Goal: Information Seeking & Learning: Check status

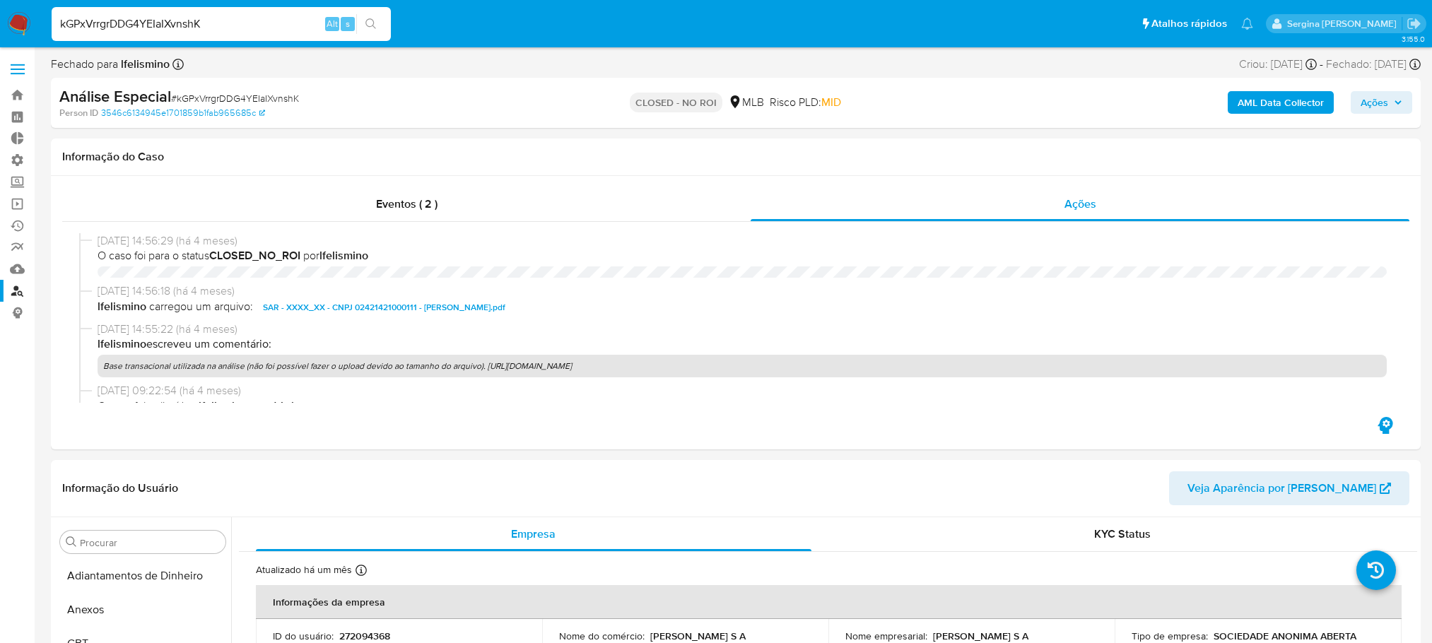
select select "10"
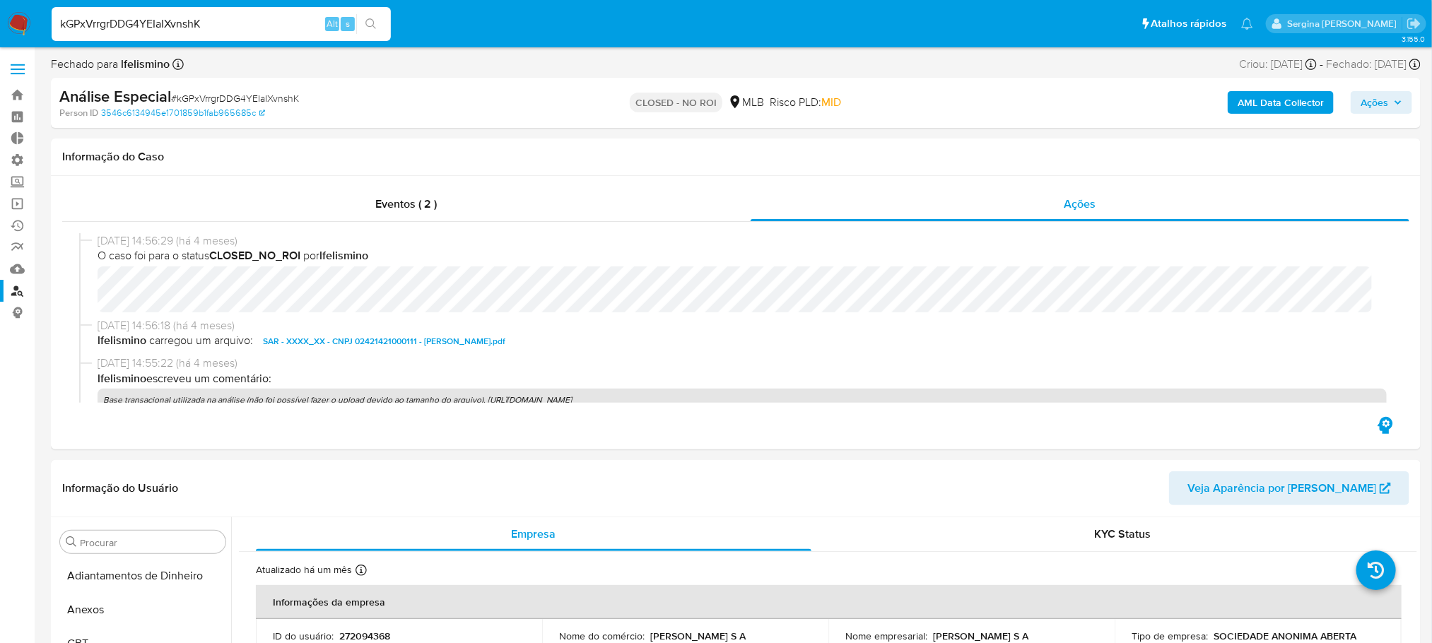
scroll to position [631, 0]
click at [0, 15] on nav "Pausado Ver notificaciones kGPxVrrgrDDG4YEIaIXvnshK Alt s Atalhos rápidos Presi…" at bounding box center [716, 23] width 1432 height 47
type input "14939471000174"
click at [371, 23] on icon "search-icon" at bounding box center [371, 23] width 11 height 11
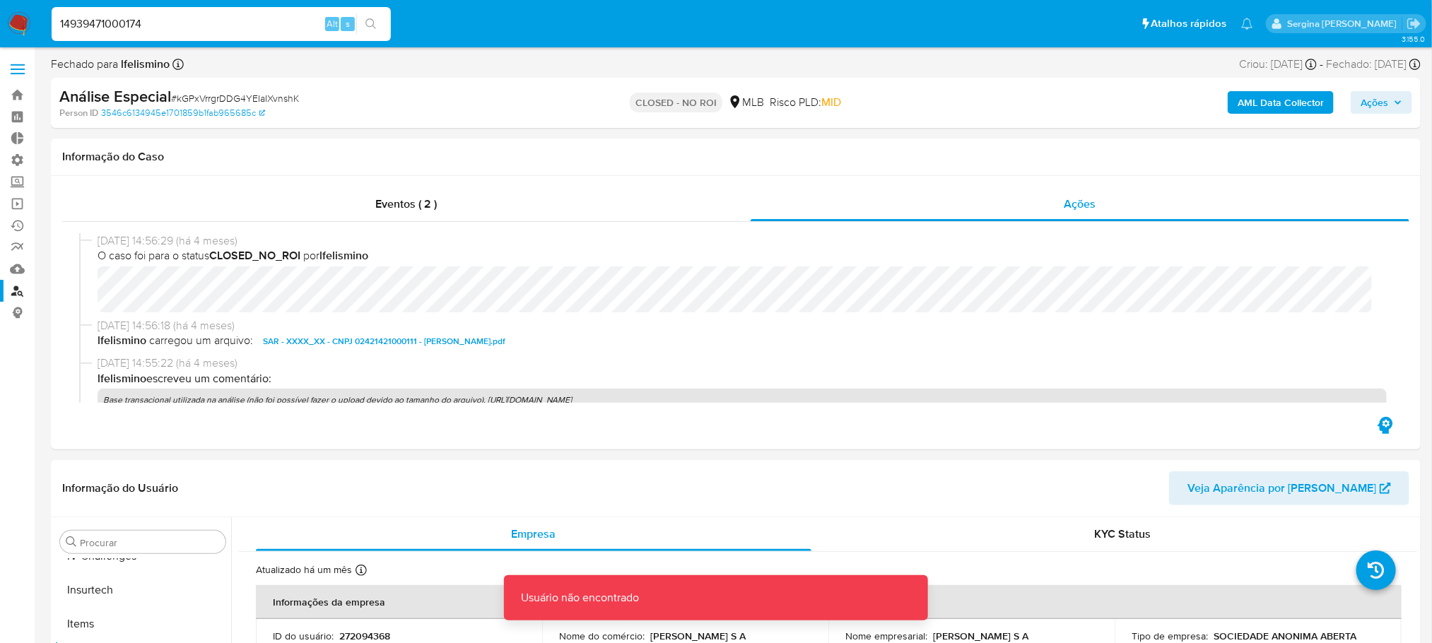
drag, startPoint x: 187, startPoint y: 23, endPoint x: 54, endPoint y: 15, distance: 133.2
click at [54, 15] on input "14939471000174" at bounding box center [221, 24] width 339 height 18
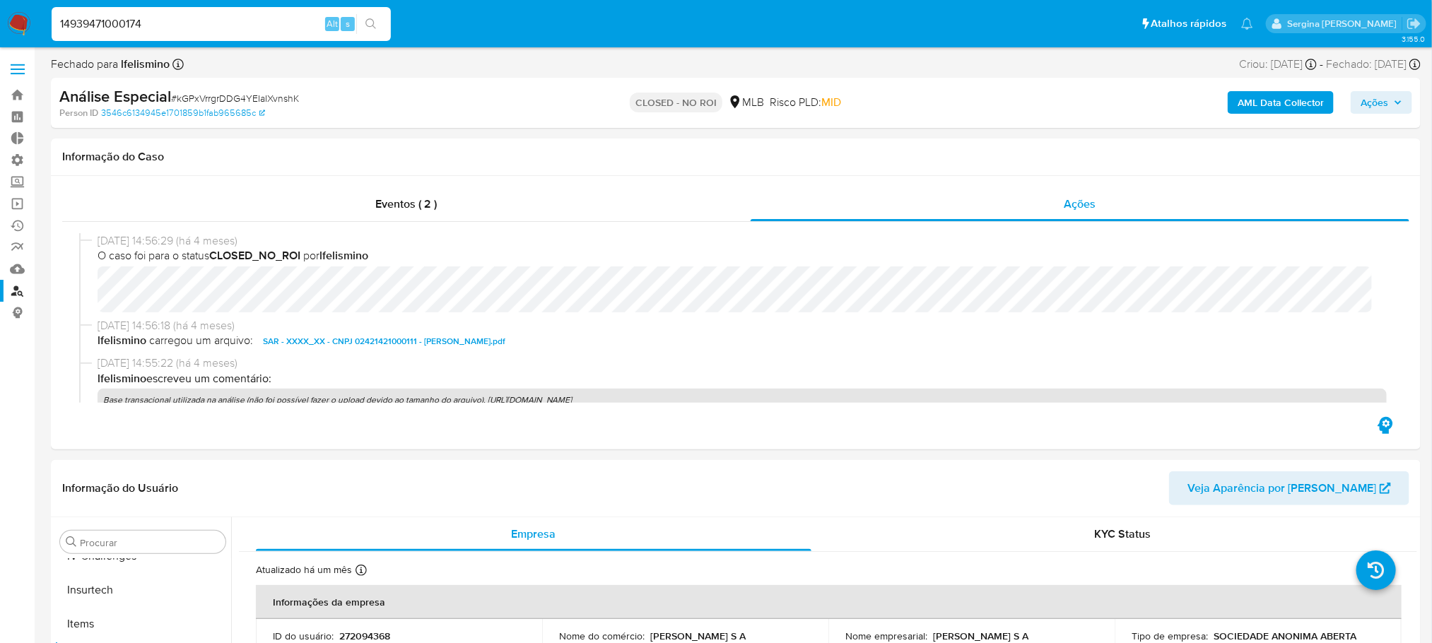
click at [367, 18] on button "search-icon" at bounding box center [370, 24] width 29 height 20
click at [18, 288] on link "Localizador de pessoas" at bounding box center [84, 291] width 168 height 22
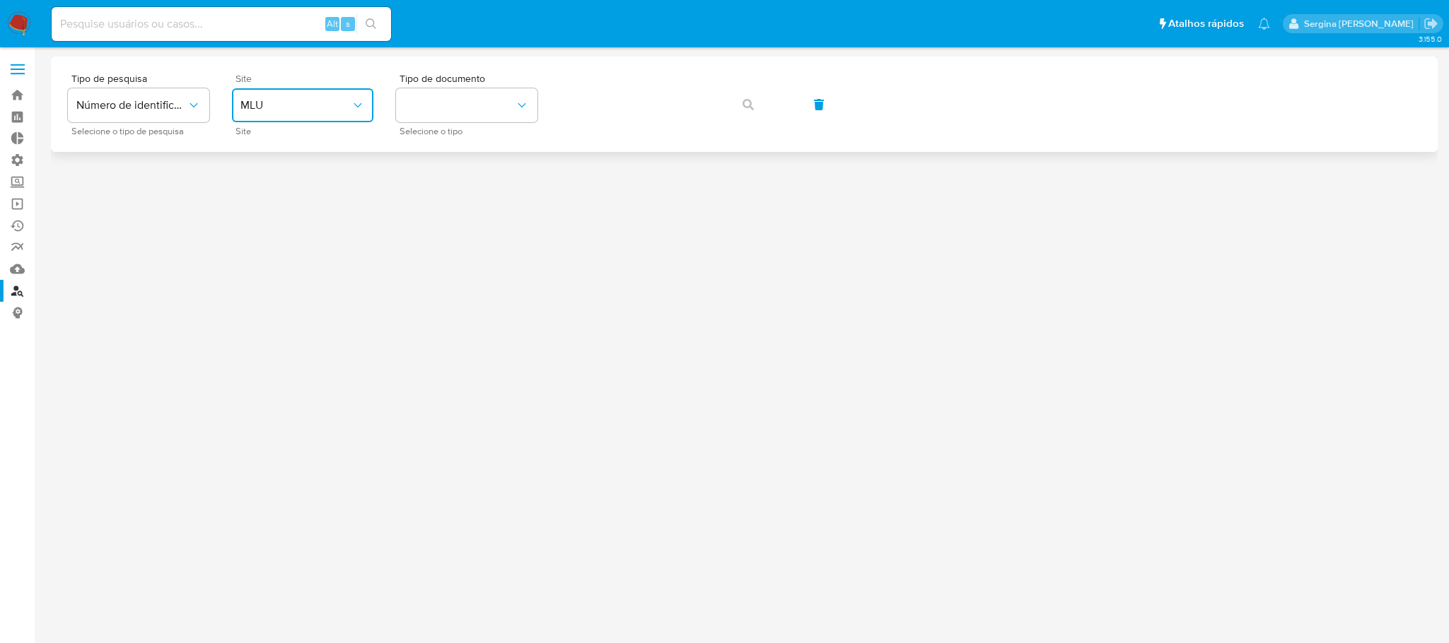
click at [329, 103] on span "MLU" at bounding box center [295, 105] width 110 height 14
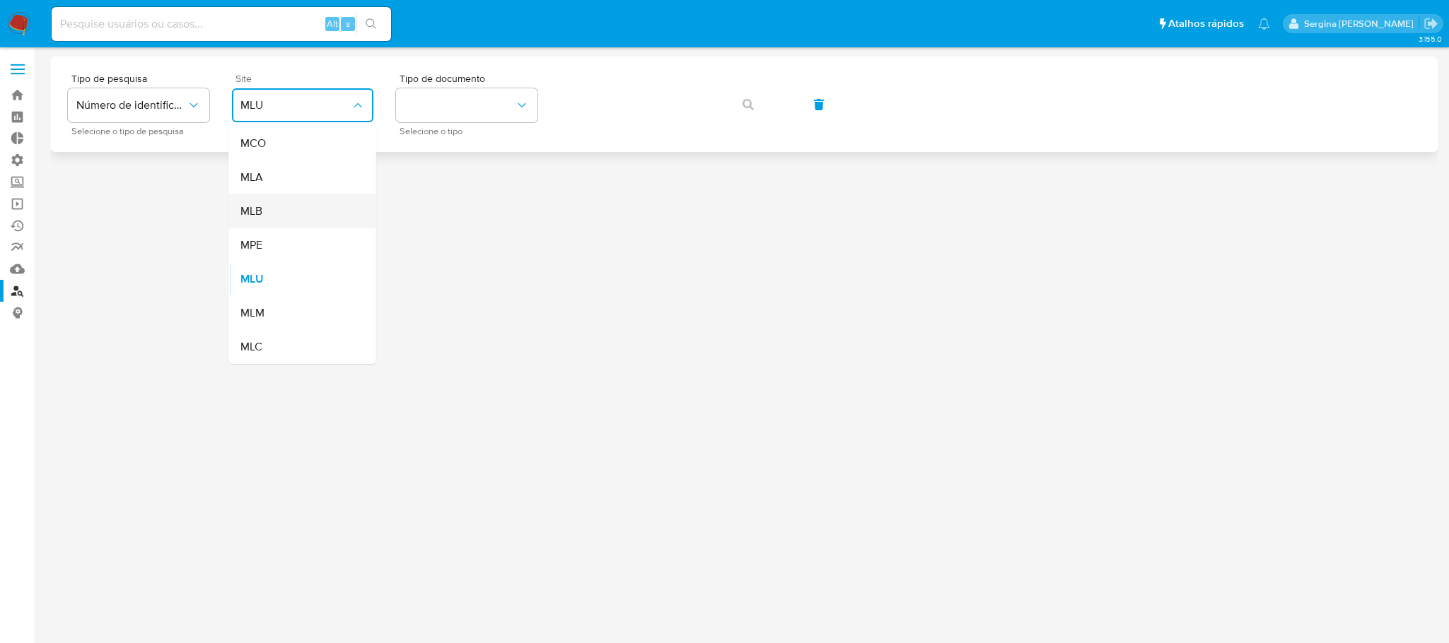
click at [276, 206] on div "MLB" at bounding box center [298, 211] width 116 height 34
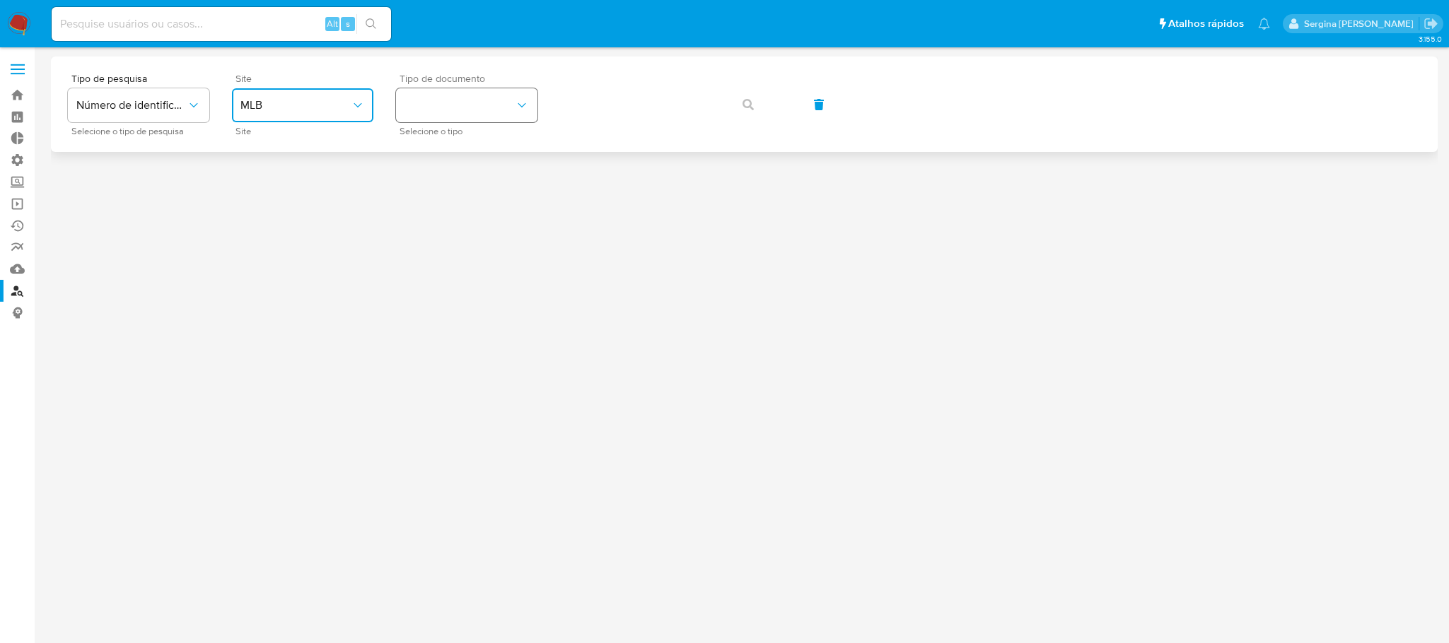
click at [423, 105] on button "identificationType" at bounding box center [466, 105] width 141 height 34
click at [457, 151] on div "CNPJ CNPJ" at bounding box center [462, 151] width 116 height 48
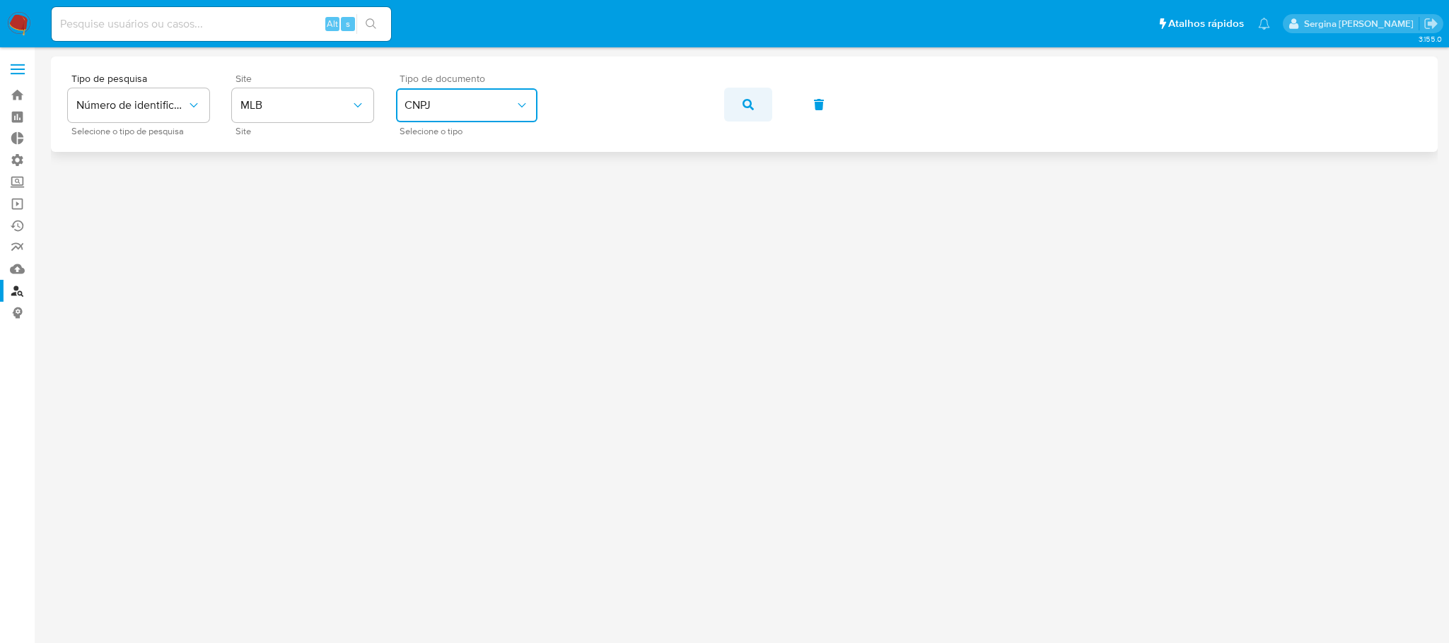
click at [751, 102] on icon "button" at bounding box center [747, 104] width 11 height 11
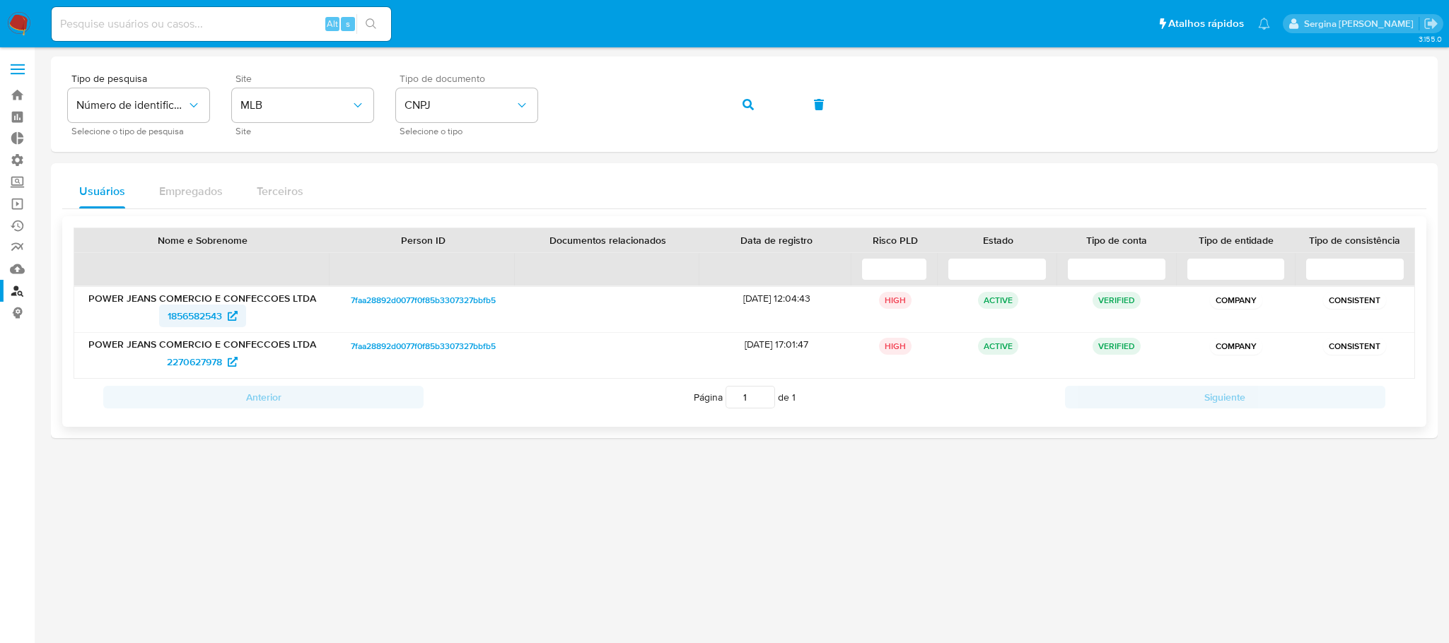
click at [209, 315] on span "1856582543" at bounding box center [195, 316] width 54 height 23
click at [189, 361] on span "2270627978" at bounding box center [194, 362] width 55 height 23
click at [179, 18] on input at bounding box center [221, 24] width 339 height 18
paste input "qK2in3rH4i4s435DSMI0H9WN"
type input "qK2in3rH4i4s435DSMI0H9WN"
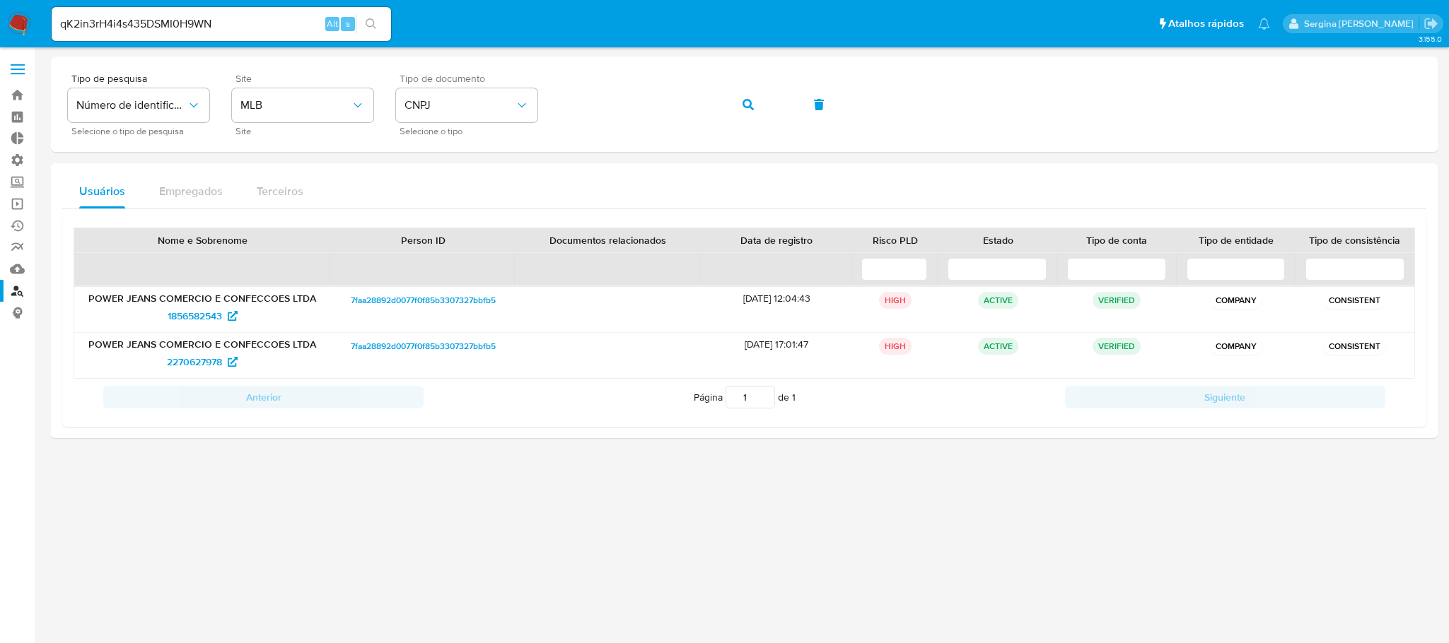
click at [365, 18] on button "search-icon" at bounding box center [370, 24] width 29 height 20
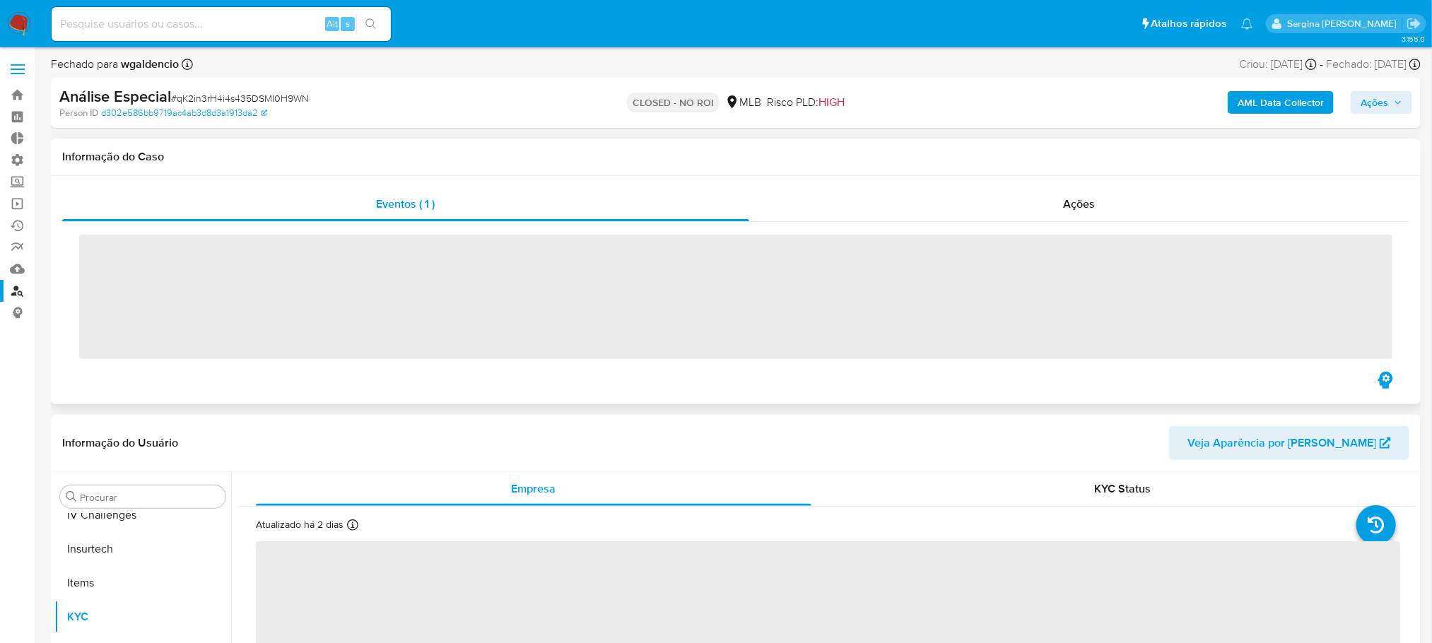
scroll to position [631, 0]
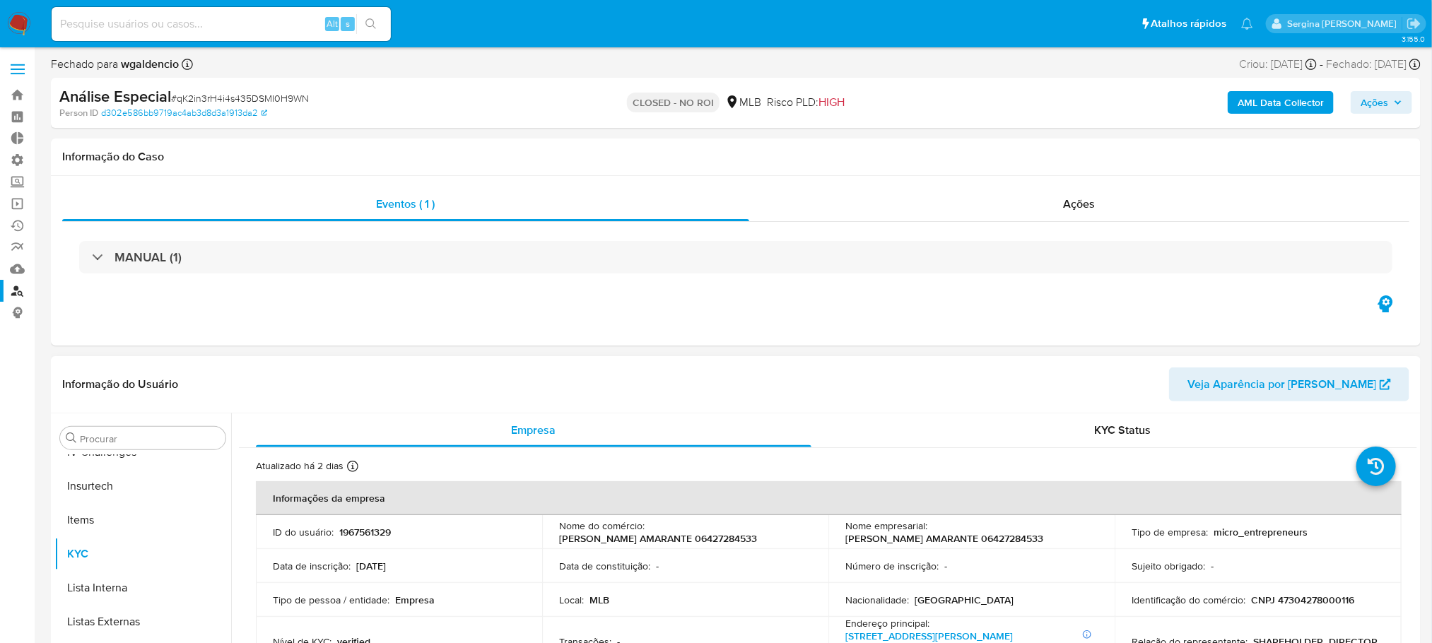
select select "10"
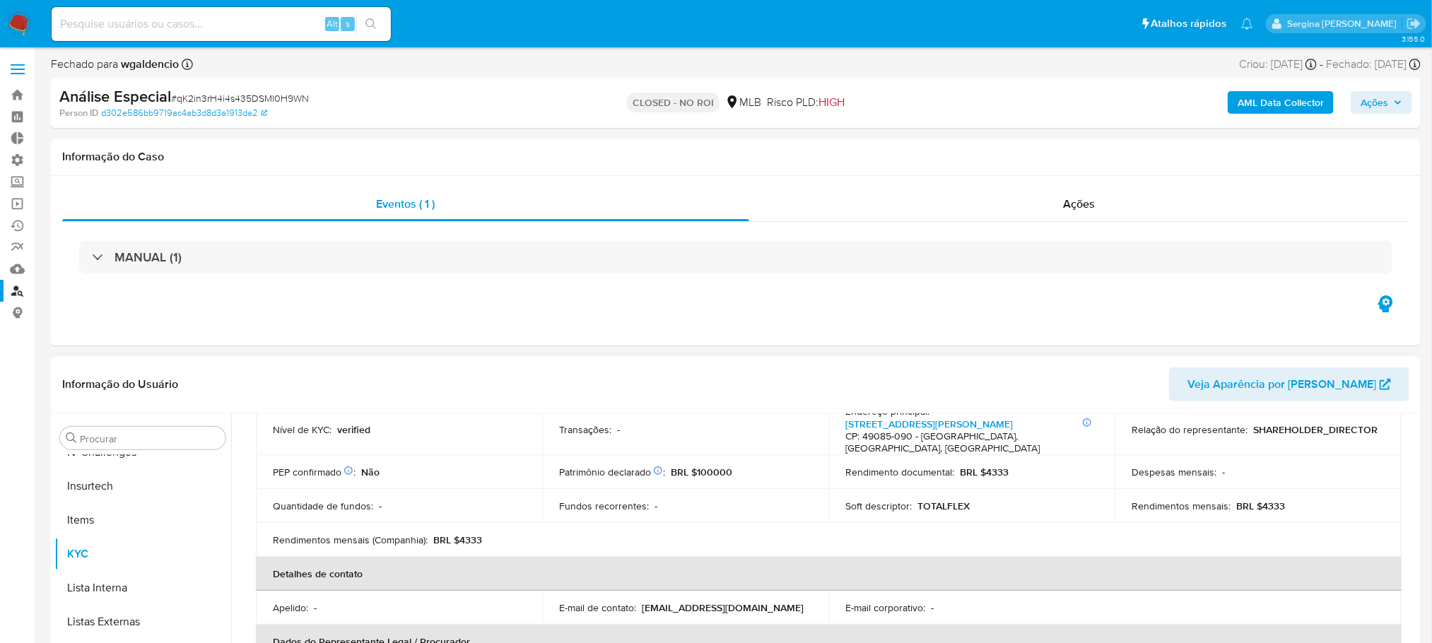
scroll to position [106, 0]
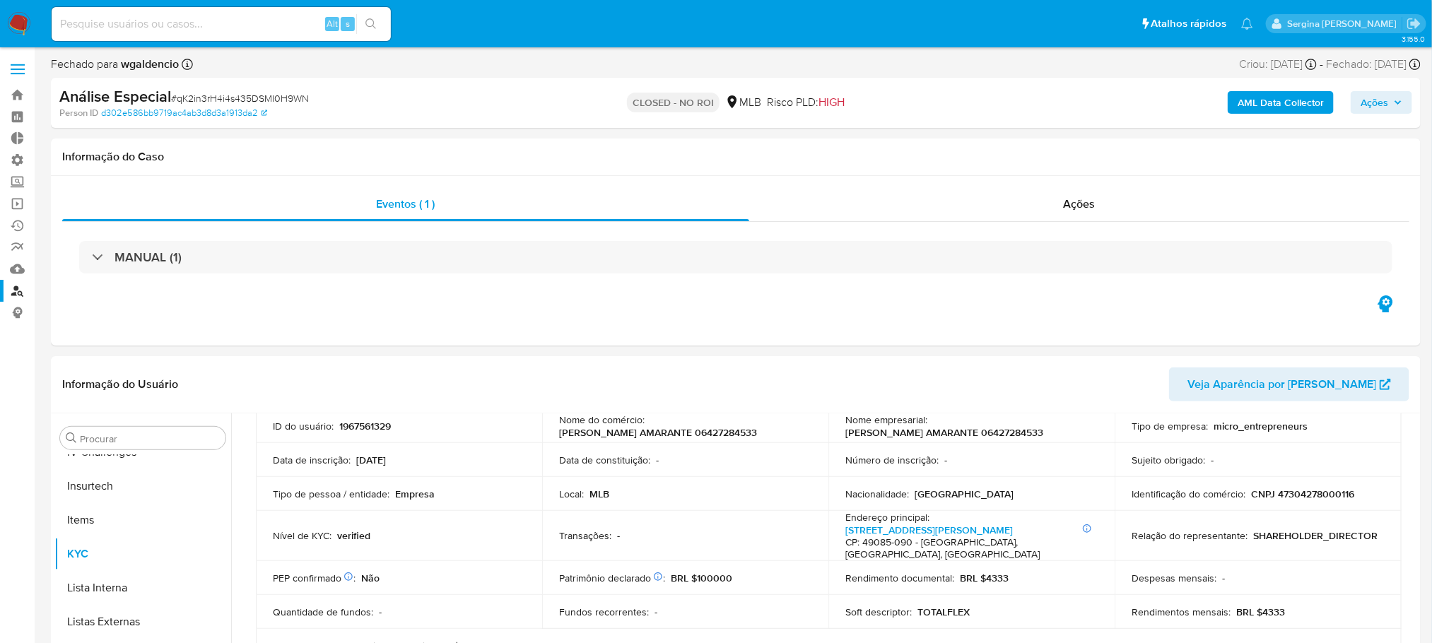
click at [104, 19] on input at bounding box center [221, 24] width 339 height 18
paste input "2ggj8qaIt9r89RFmQbZ8Qfgu"
type input "2ggj8qaIt9r89RFmQbZ8Qfgu"
click at [367, 21] on icon "search-icon" at bounding box center [371, 23] width 11 height 11
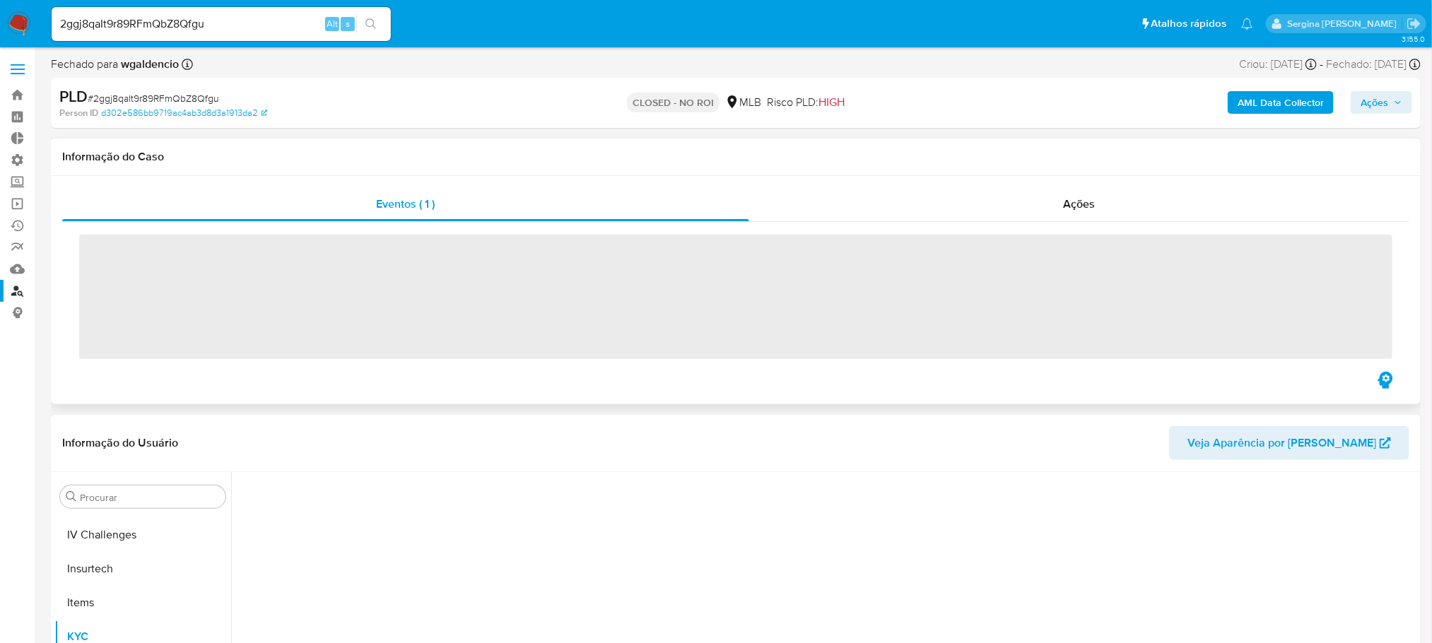
scroll to position [631, 0]
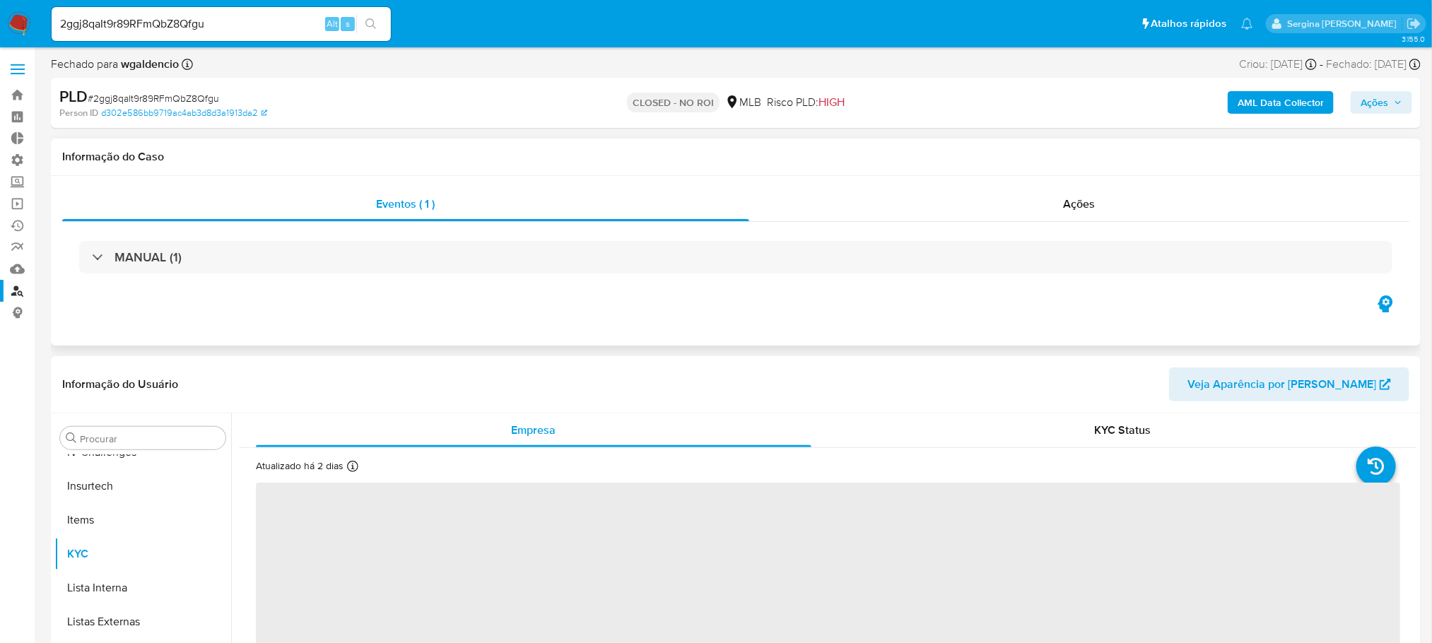
select select "10"
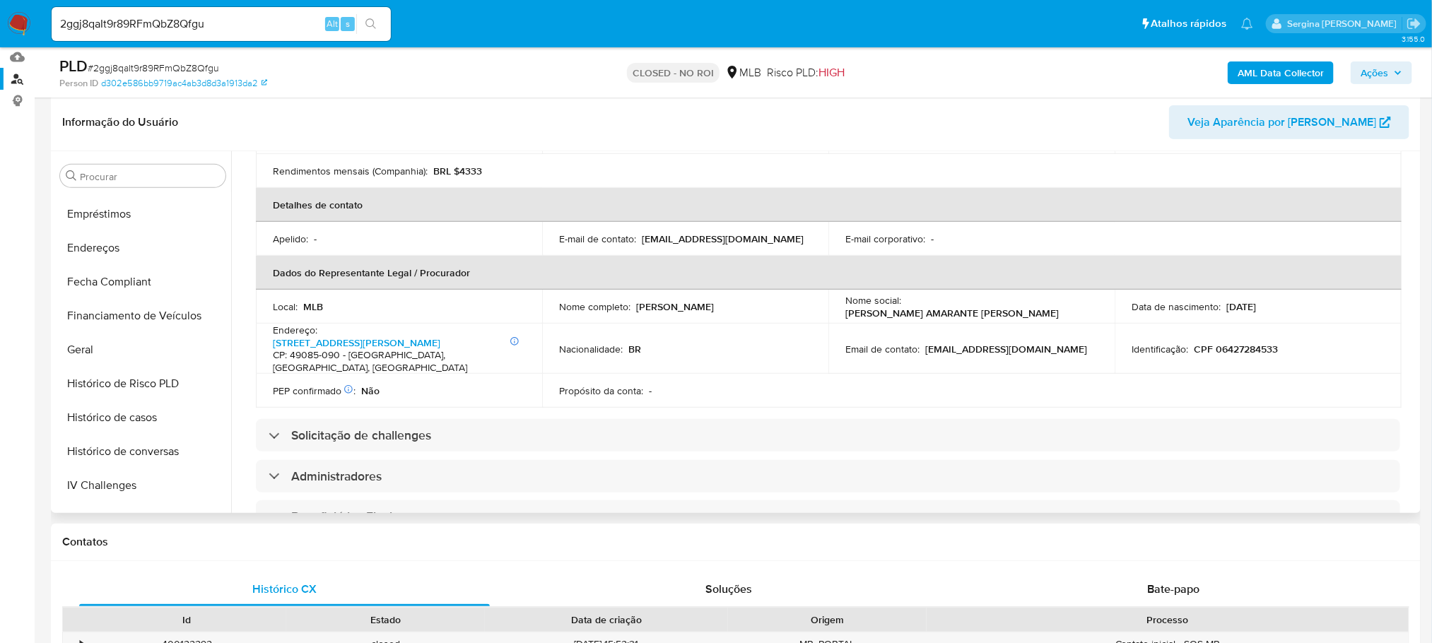
scroll to position [312, 0]
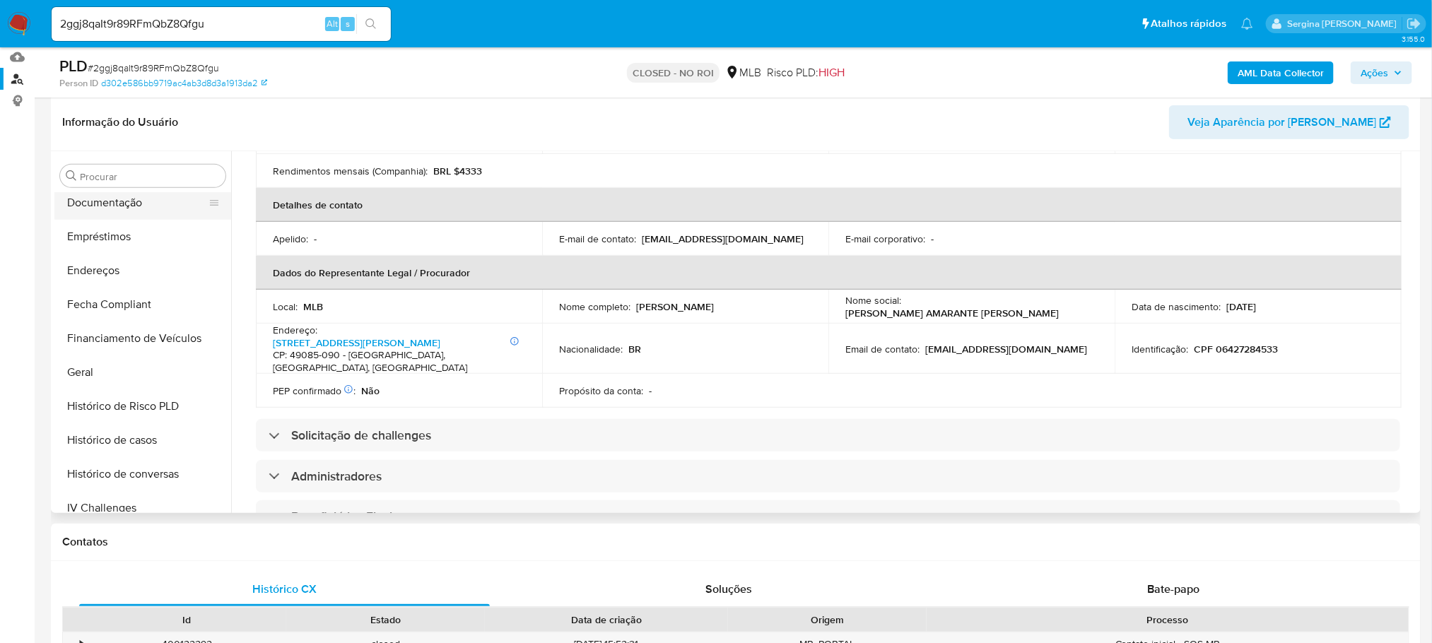
click at [136, 209] on button "Documentação" at bounding box center [136, 203] width 165 height 34
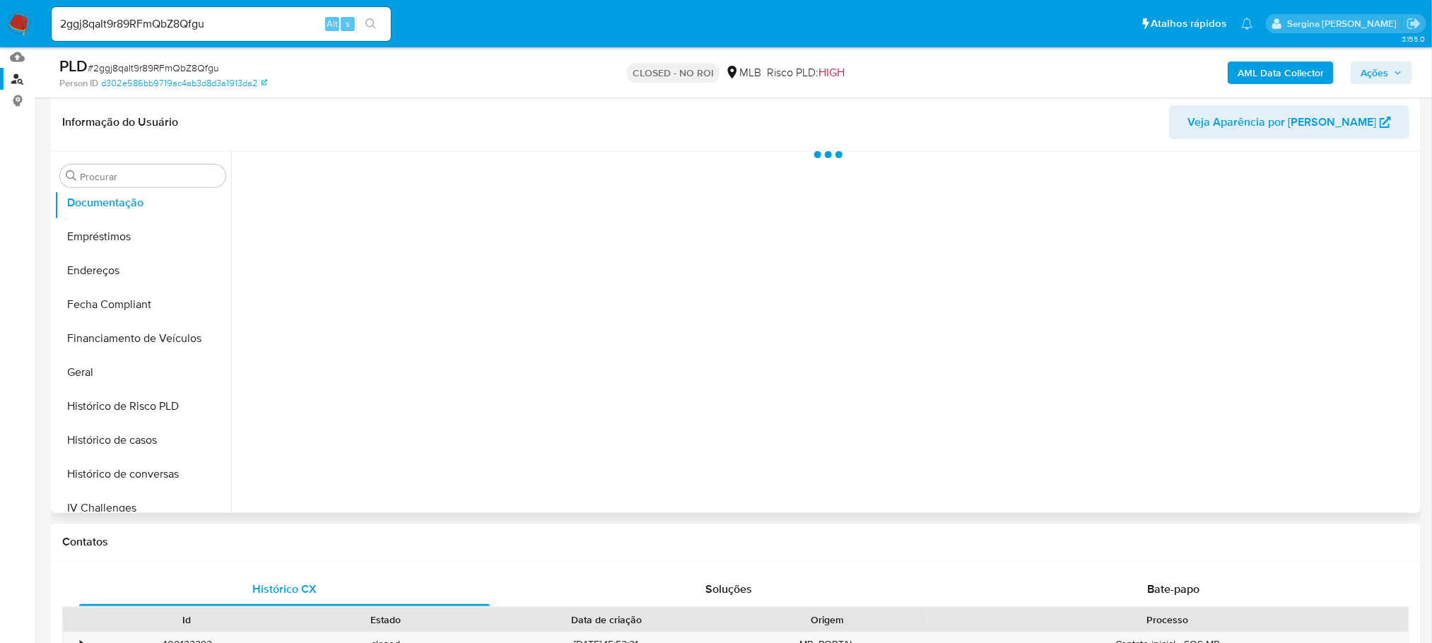
scroll to position [0, 0]
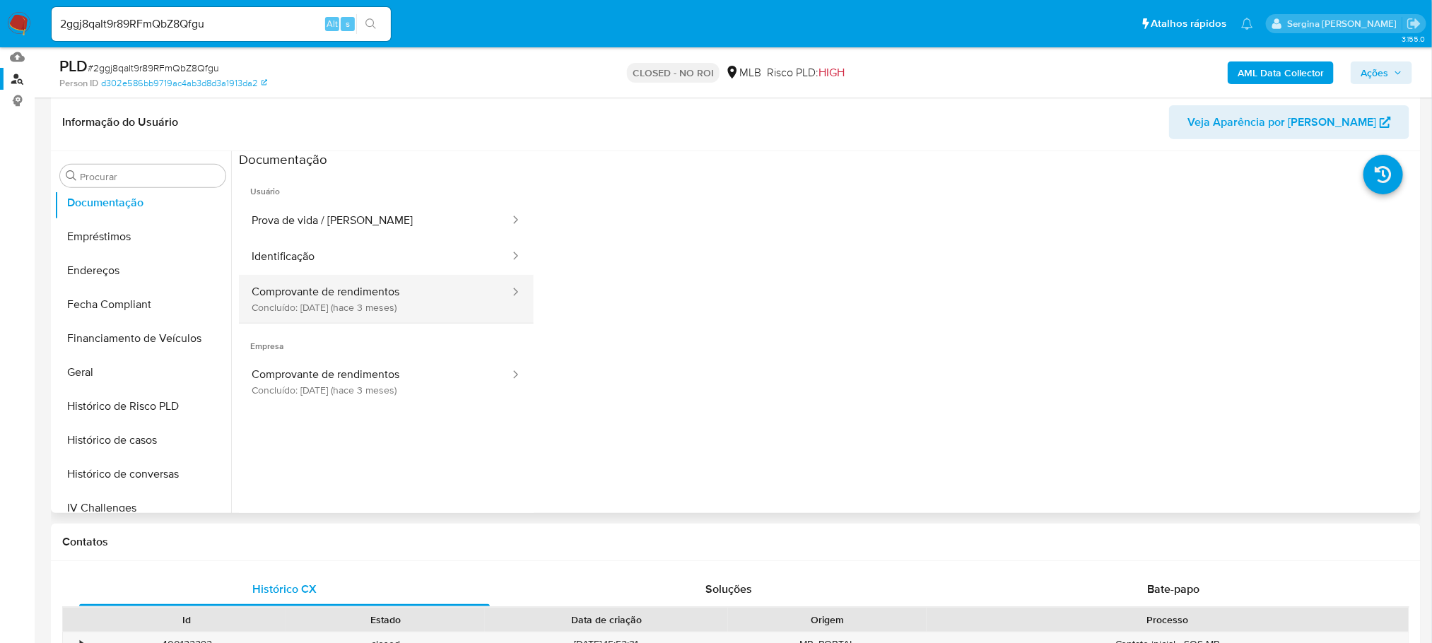
click at [361, 310] on button "Comprovante de rendimentos Concluído: 14/05/2025 (hace 3 meses)" at bounding box center [375, 299] width 272 height 48
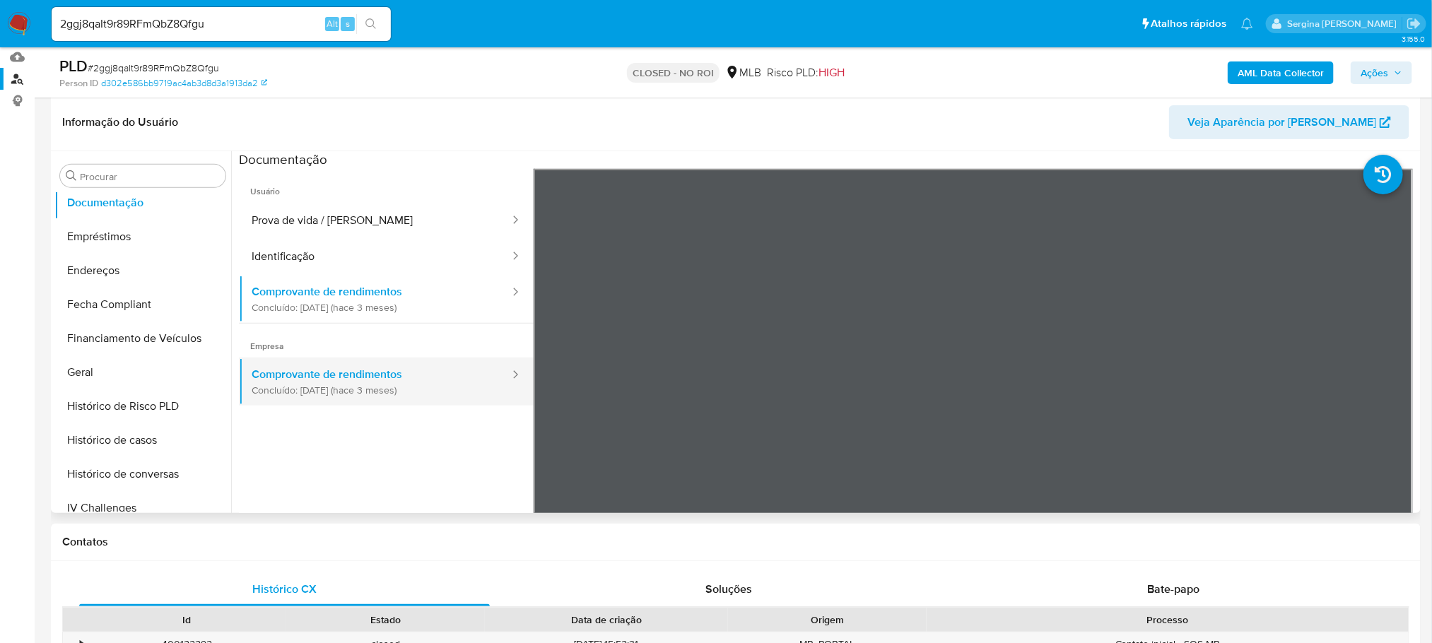
click at [355, 397] on button "Comprovante de rendimentos Concluído: 14/05/2025 (hace 3 meses)" at bounding box center [375, 382] width 272 height 48
click at [329, 378] on button "Comprovante de rendimentos Concluído: 14/05/2025 (hace 3 meses)" at bounding box center [375, 382] width 272 height 48
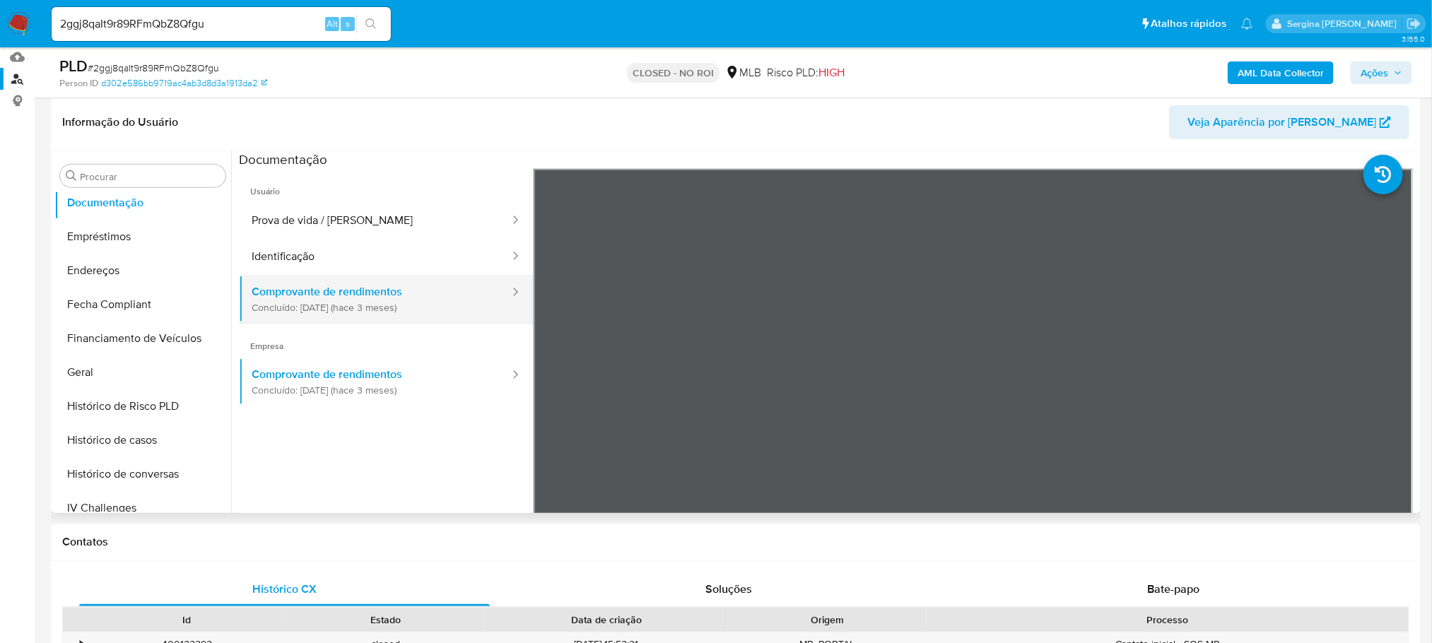
click at [329, 291] on button "Comprovante de rendimentos Concluído: 14/05/2025 (hace 3 meses)" at bounding box center [375, 299] width 272 height 48
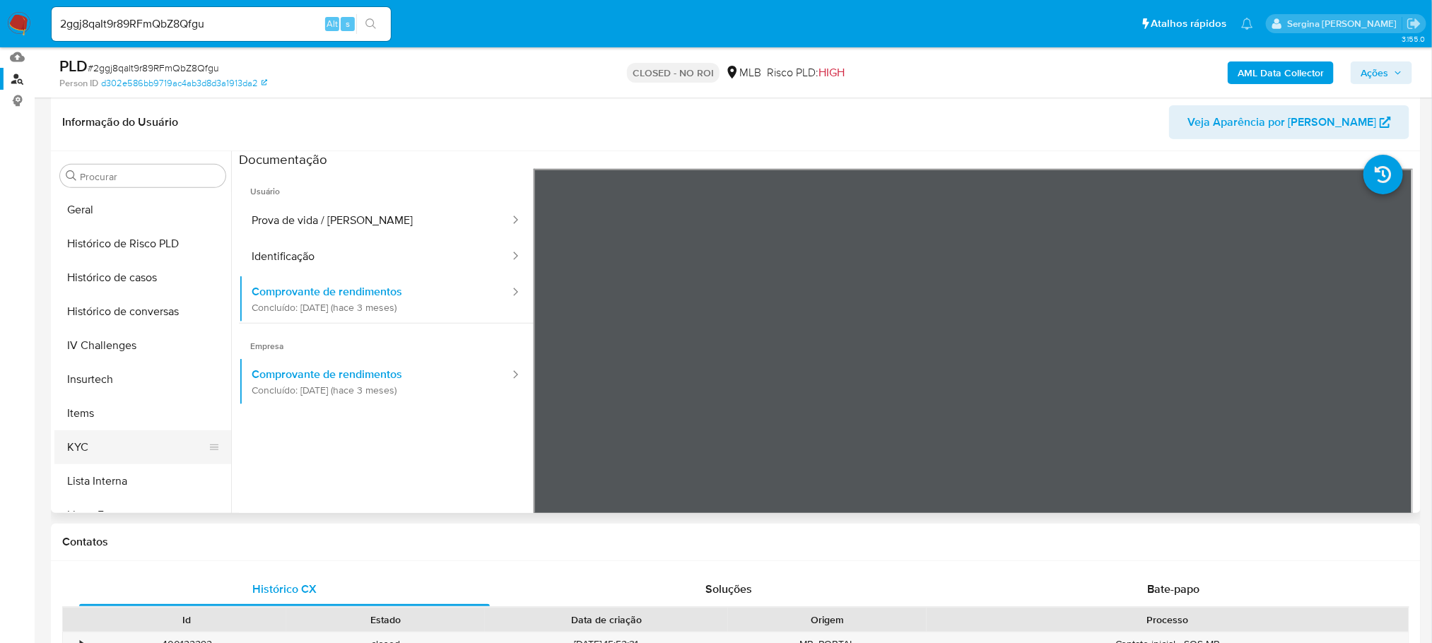
scroll to position [525, 0]
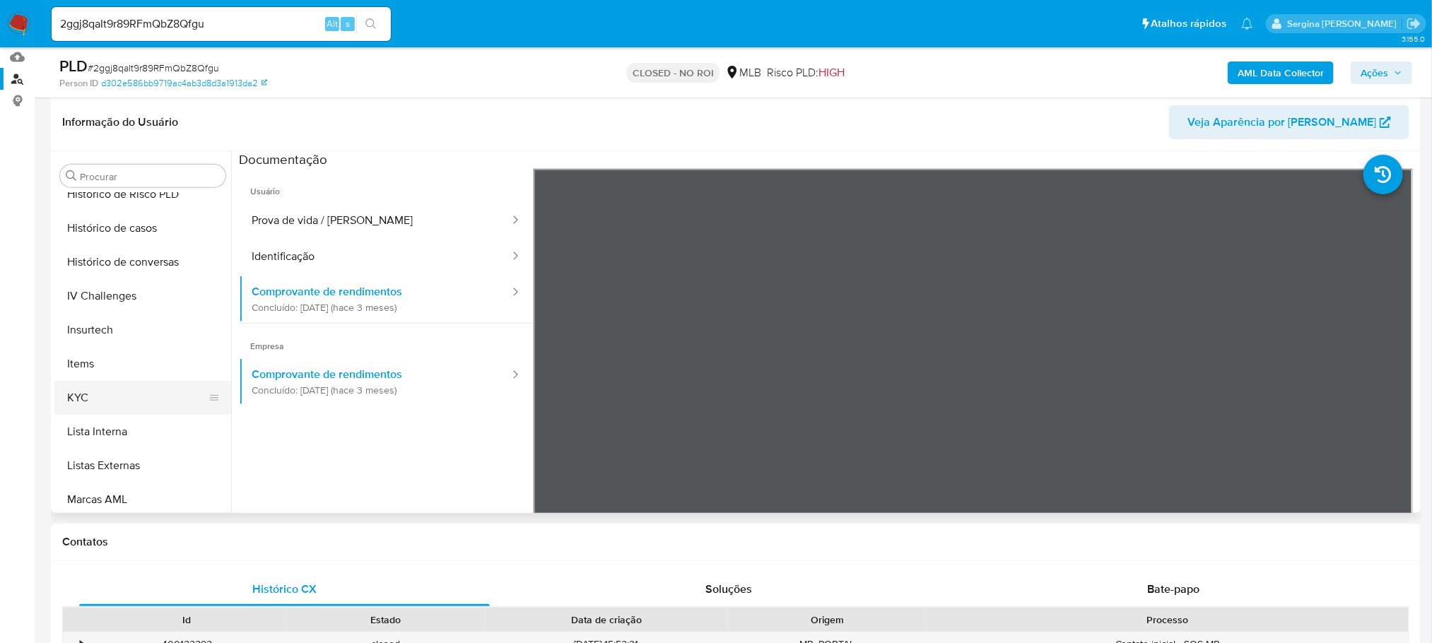
click at [100, 397] on button "KYC" at bounding box center [136, 398] width 165 height 34
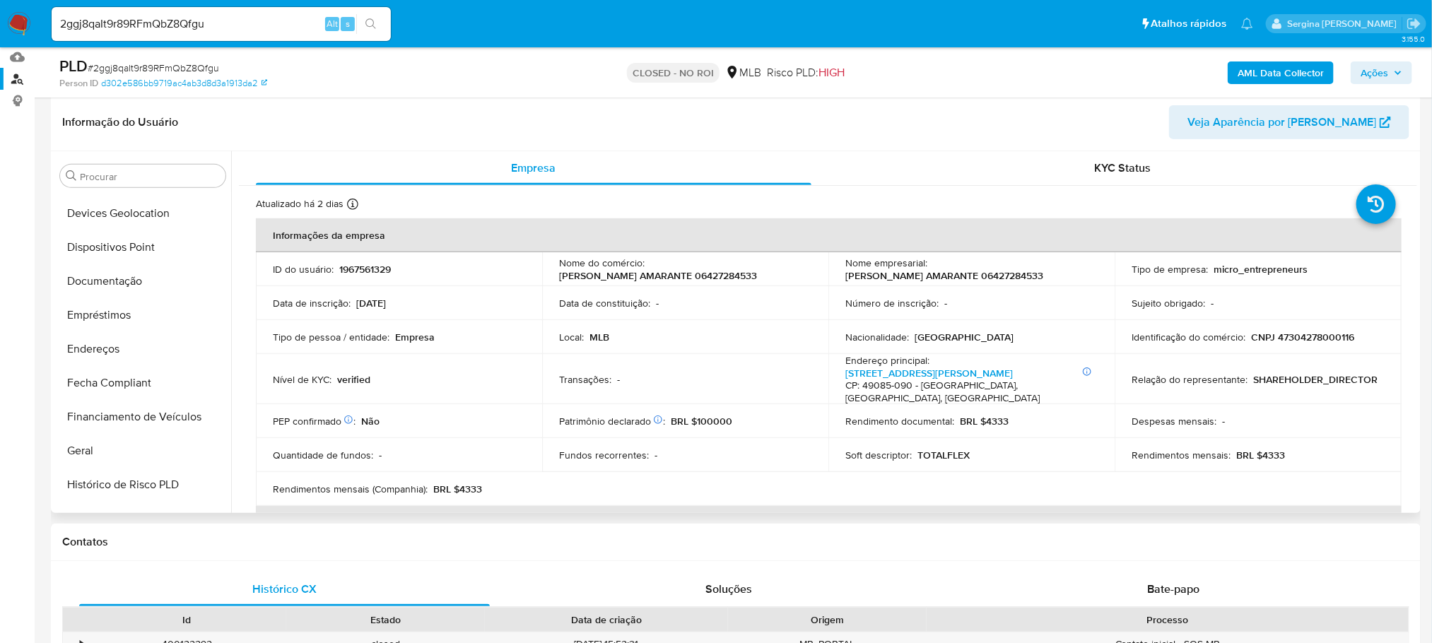
scroll to position [206, 0]
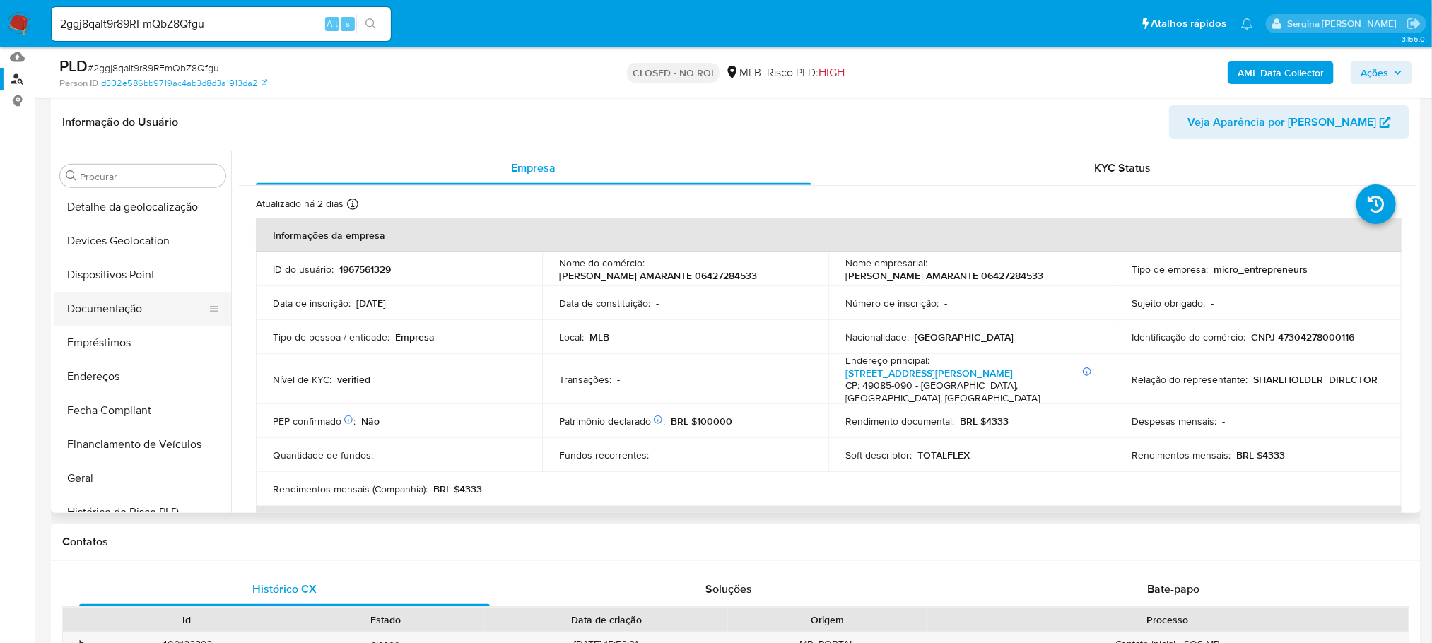
click at [130, 312] on button "Documentação" at bounding box center [136, 309] width 165 height 34
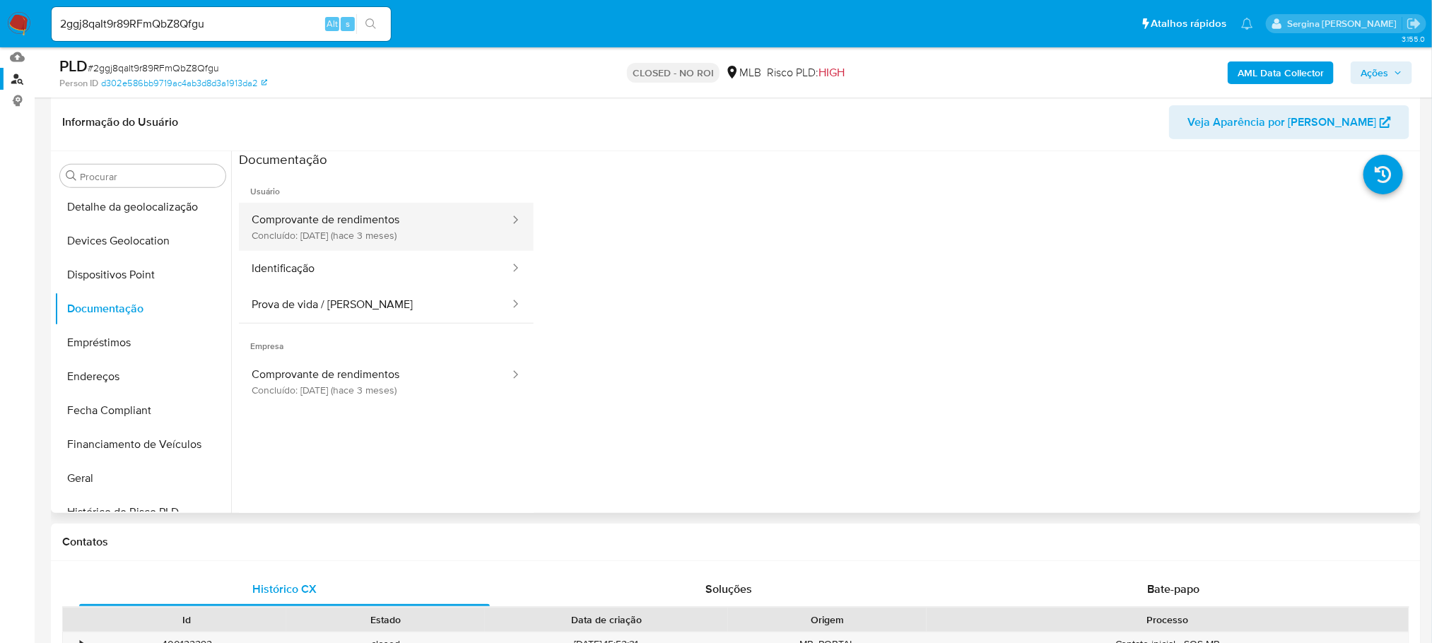
click at [315, 223] on button "Comprovante de rendimentos Concluído: 14/05/2025 (hace 3 meses)" at bounding box center [375, 227] width 272 height 48
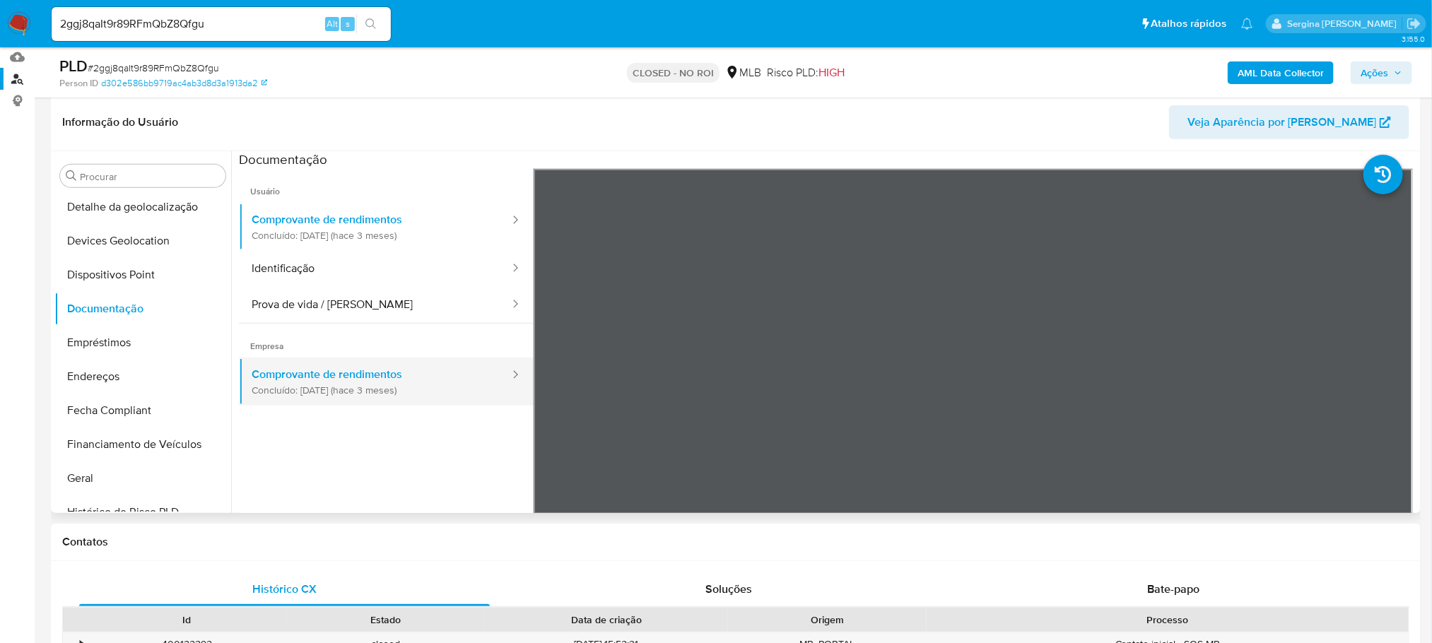
click at [327, 394] on button "Comprovante de rendimentos Concluído: 14/05/2025 (hace 3 meses)" at bounding box center [375, 382] width 272 height 48
click at [354, 397] on button "Comprovante de rendimentos Concluído: 14/05/2025 (hace 3 meses)" at bounding box center [375, 382] width 272 height 48
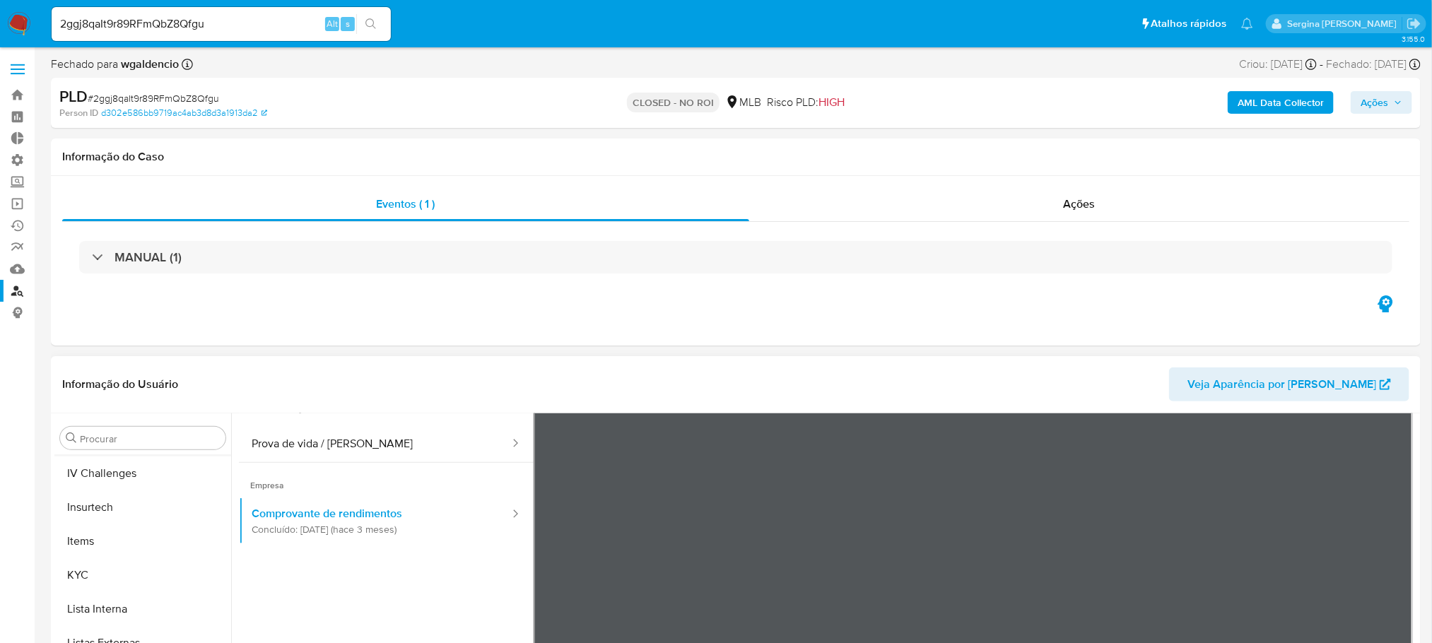
scroll to position [631, 0]
click at [115, 560] on button "KYC" at bounding box center [136, 554] width 165 height 34
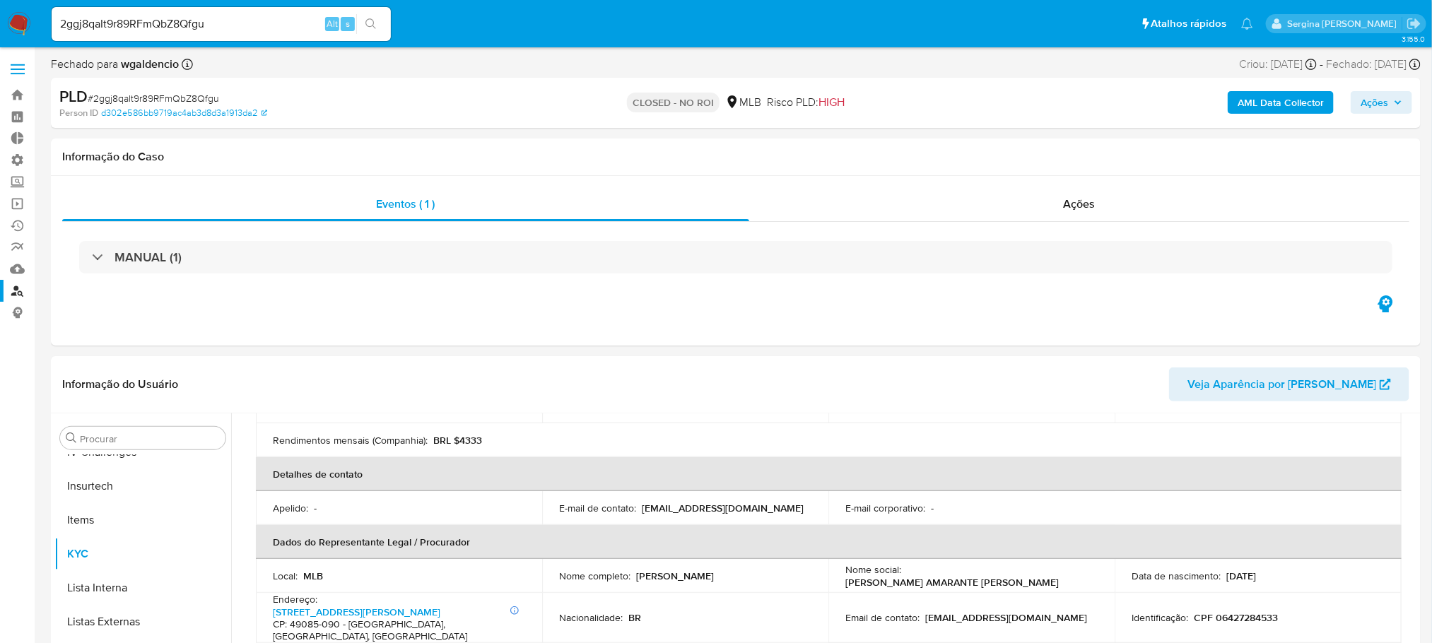
scroll to position [279, 0]
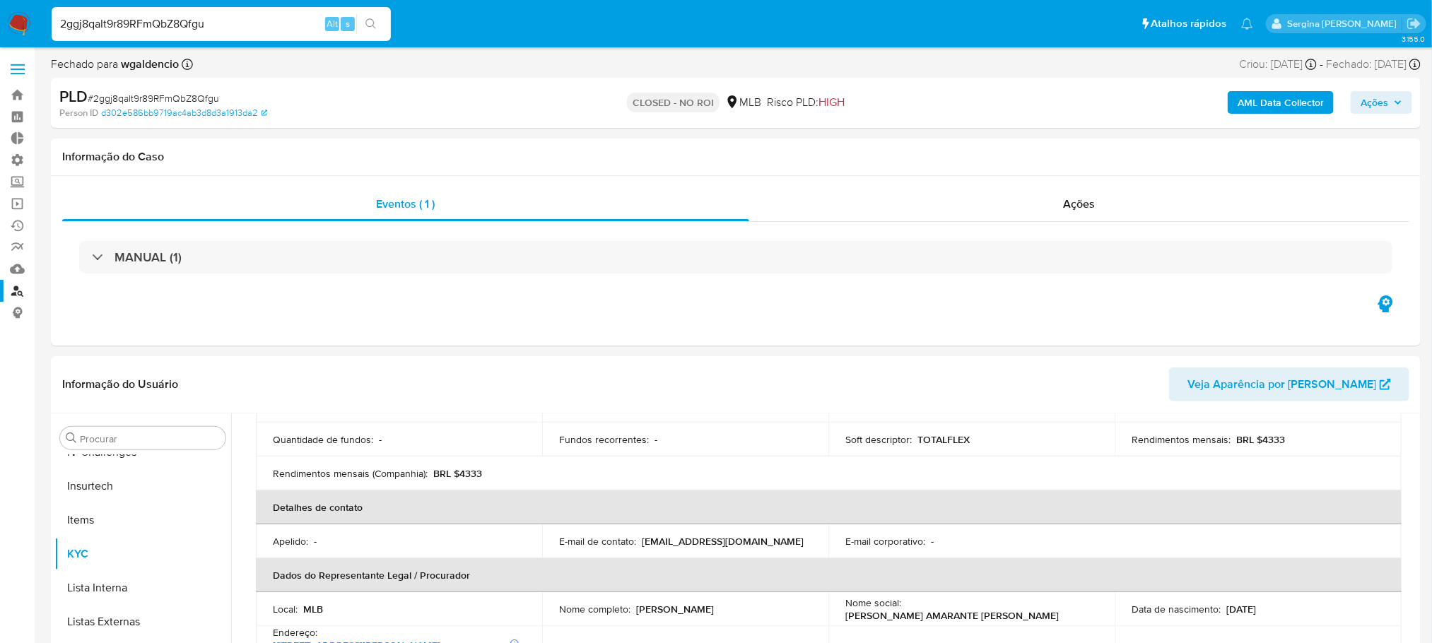
drag, startPoint x: 223, startPoint y: 25, endPoint x: 20, endPoint y: 24, distance: 202.9
click at [20, 24] on nav "Pausado Ver notificaciones 2ggj8qaIt9r89RFmQbZ8Qfgu Alt s Atalhos rápidos Presi…" at bounding box center [716, 23] width 1432 height 47
click at [19, 289] on link "Localizador de pessoas" at bounding box center [84, 291] width 168 height 22
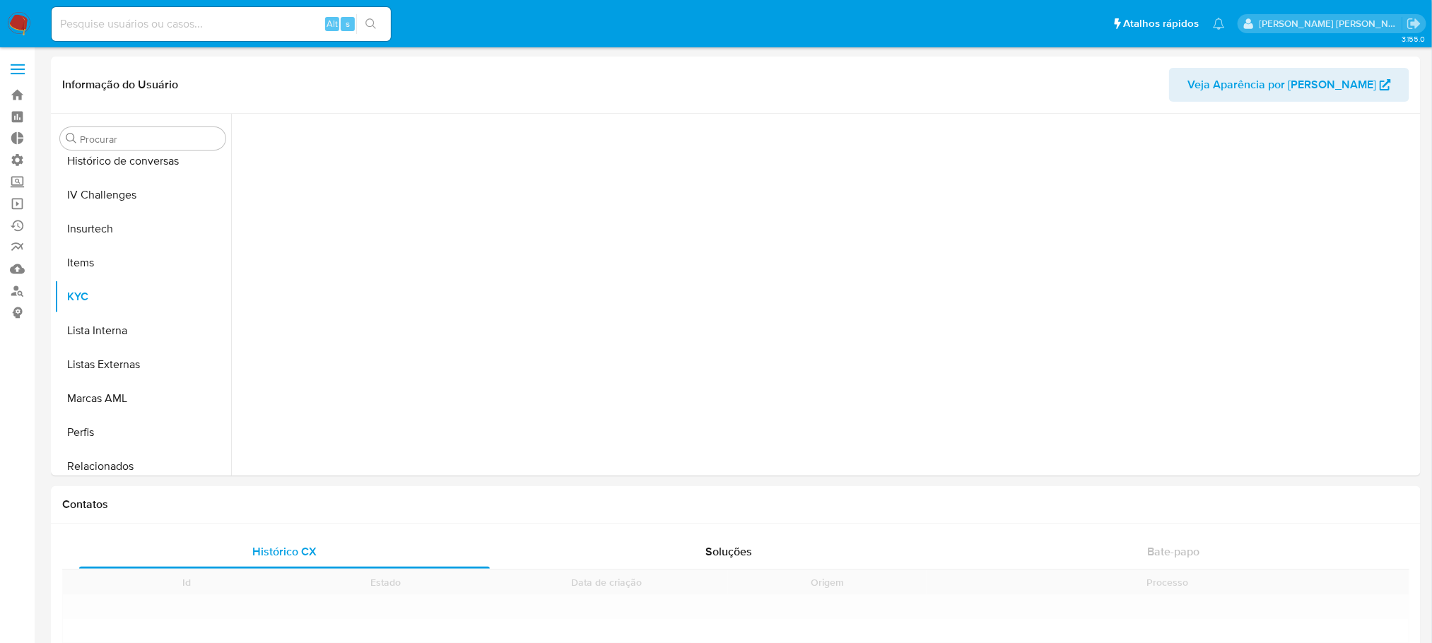
scroll to position [631, 0]
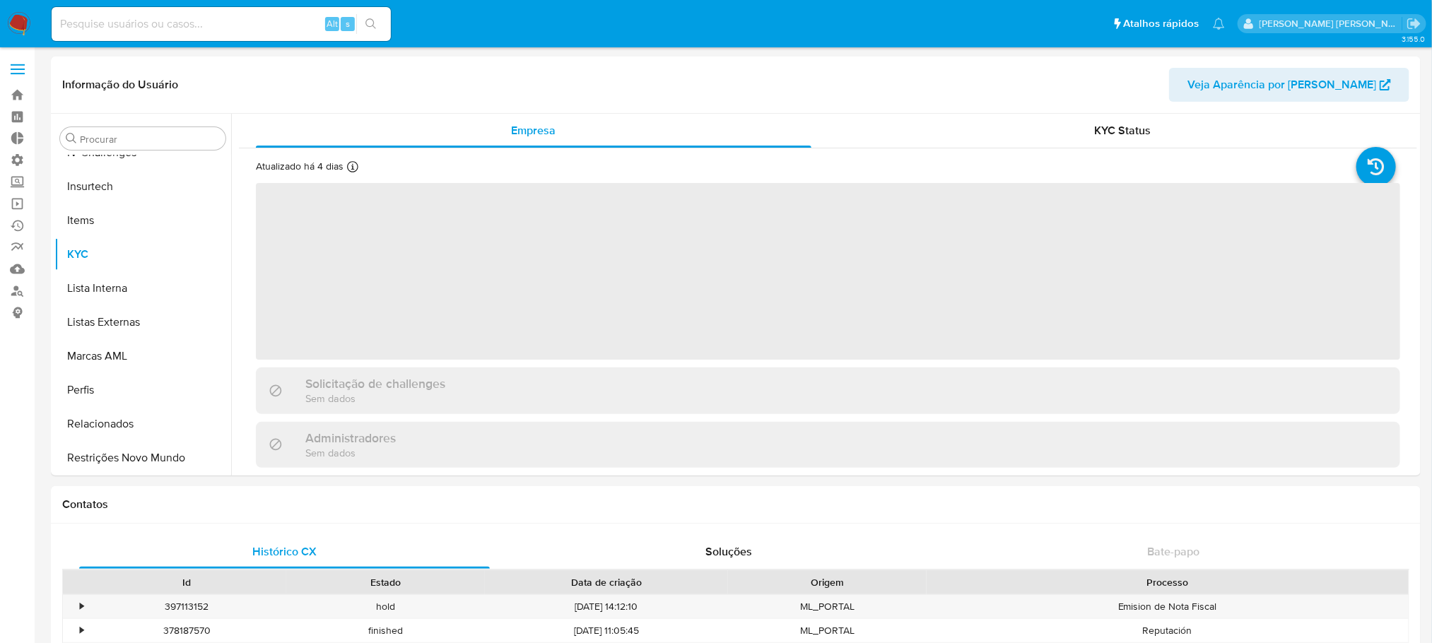
select select "10"
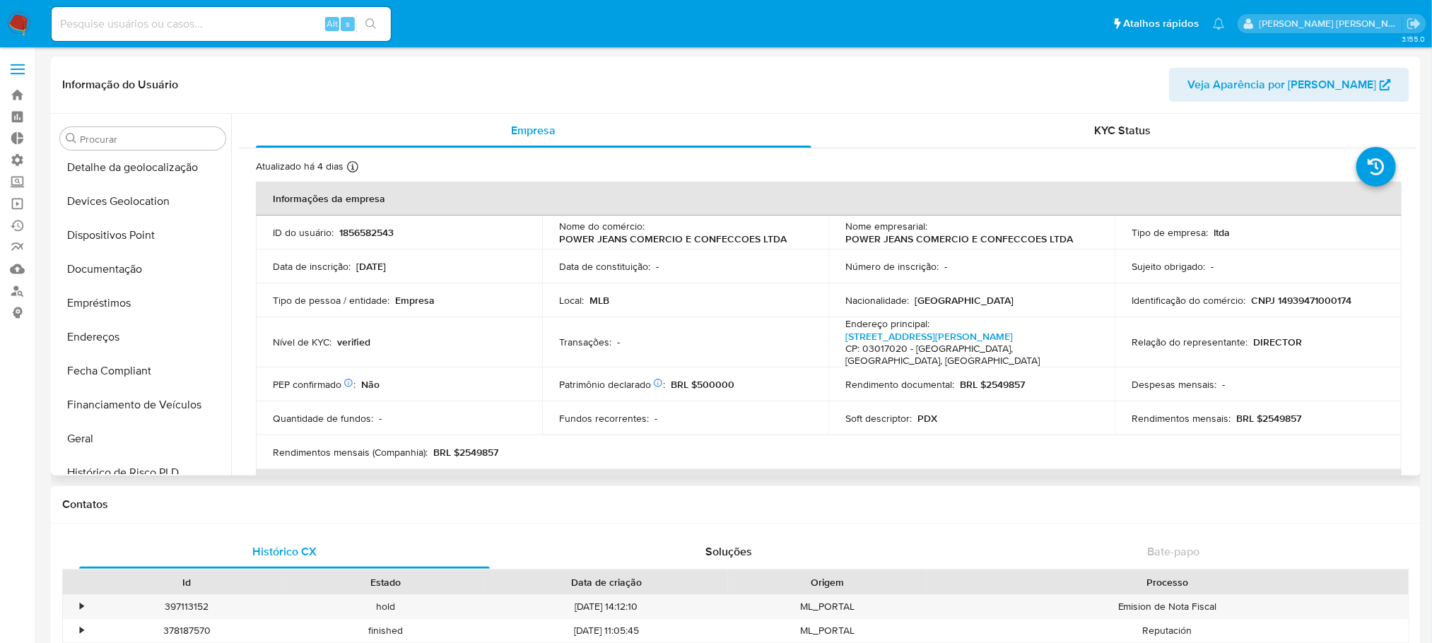
scroll to position [206, 0]
click at [134, 279] on button "Documentação" at bounding box center [136, 272] width 165 height 34
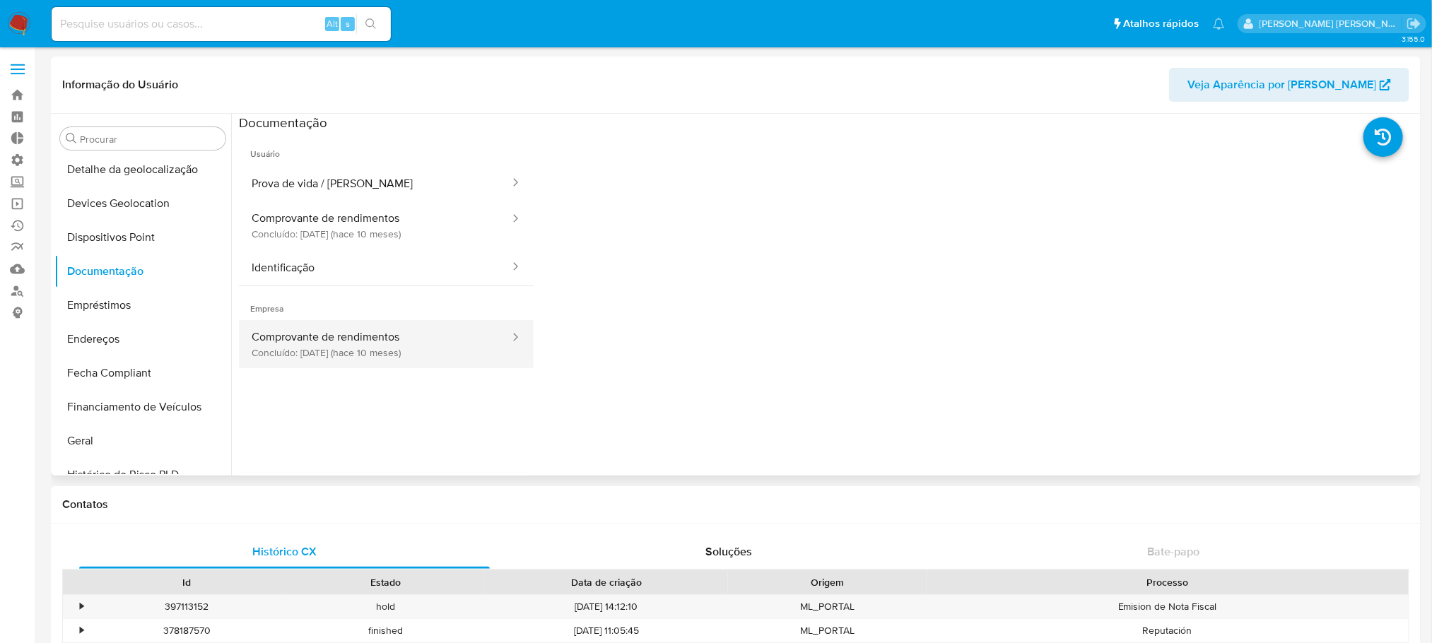
click at [375, 346] on button "Comprovante de rendimentos Concluído: 04/11/2024 (hace 10 meses)" at bounding box center [375, 344] width 272 height 48
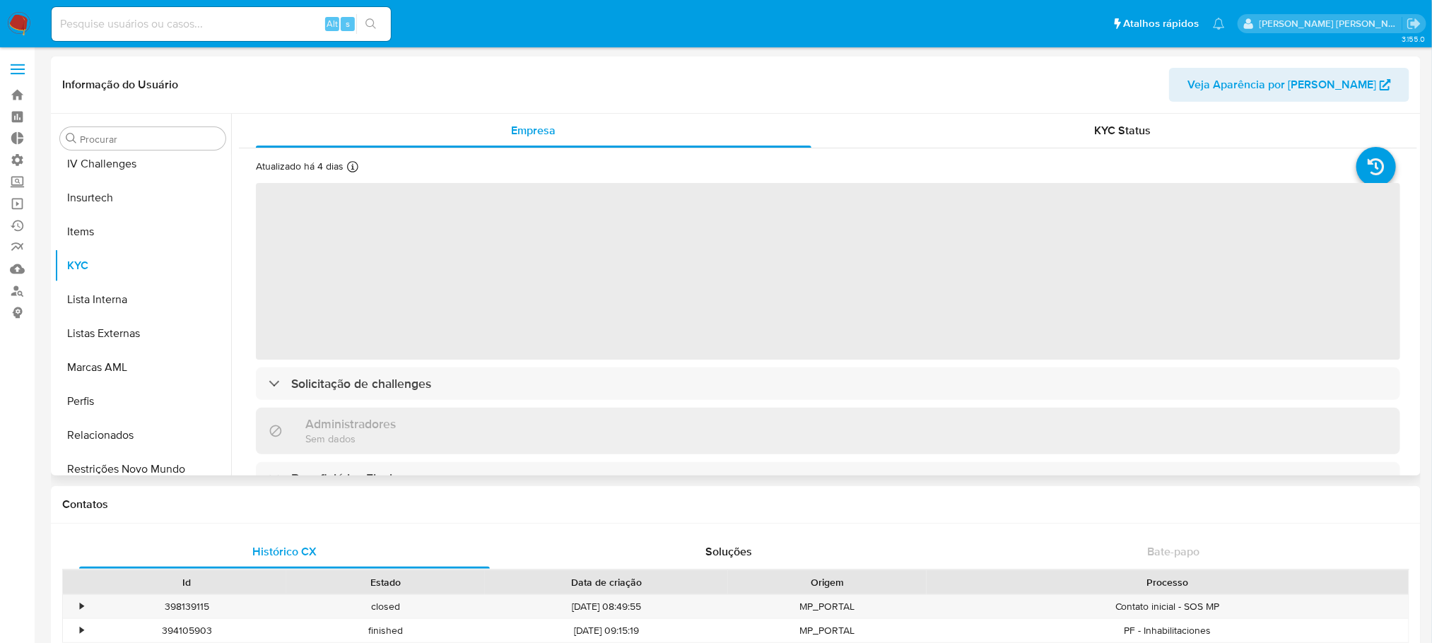
scroll to position [631, 0]
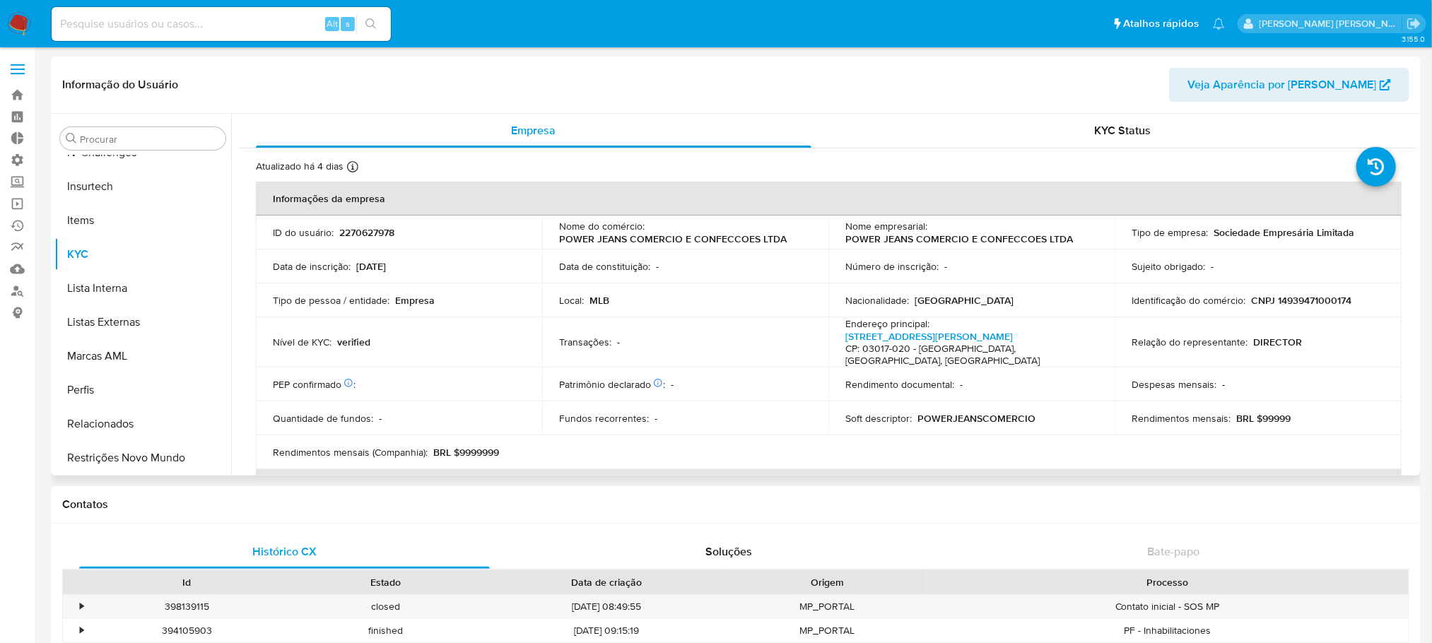
select select "10"
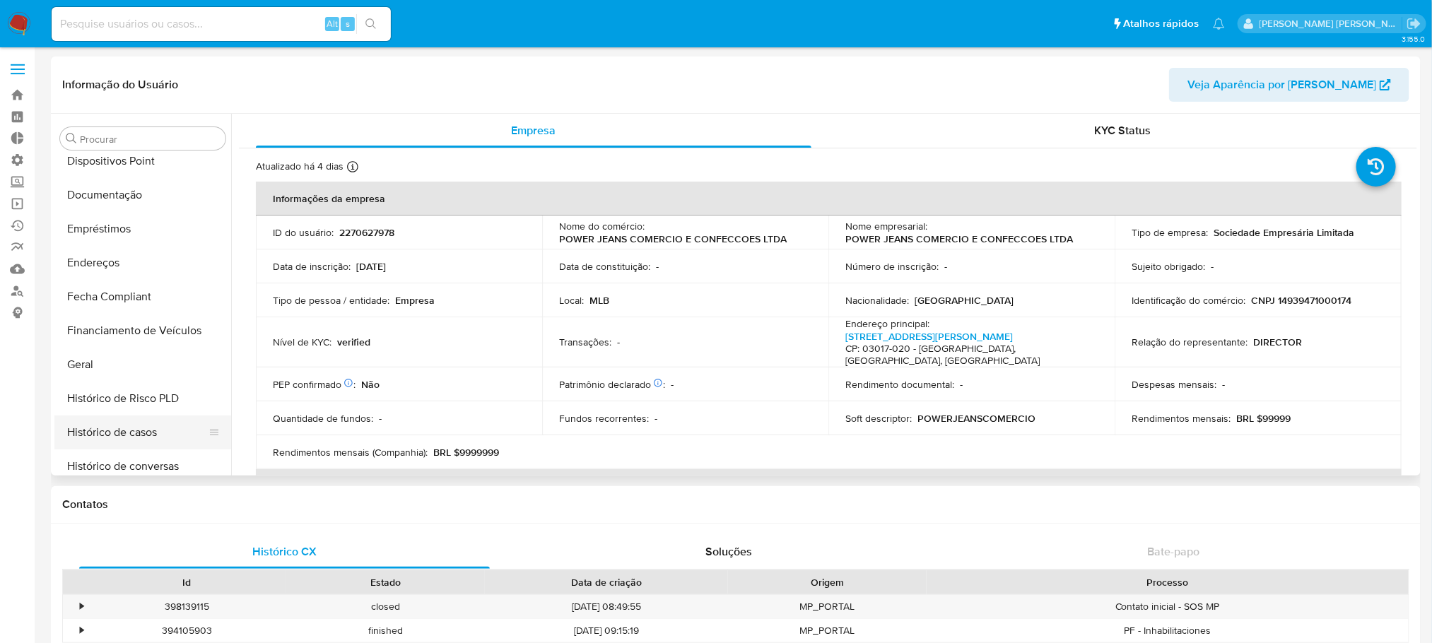
scroll to position [83, 0]
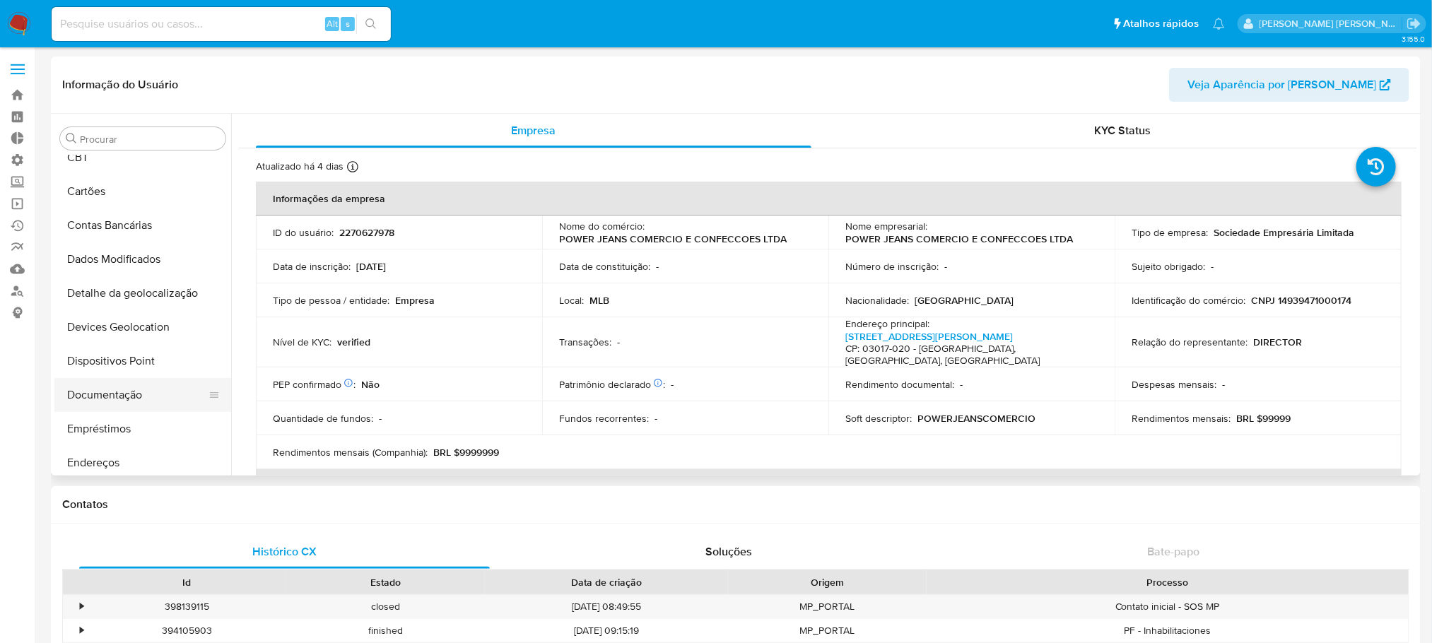
click at [127, 395] on button "Documentação" at bounding box center [136, 395] width 165 height 34
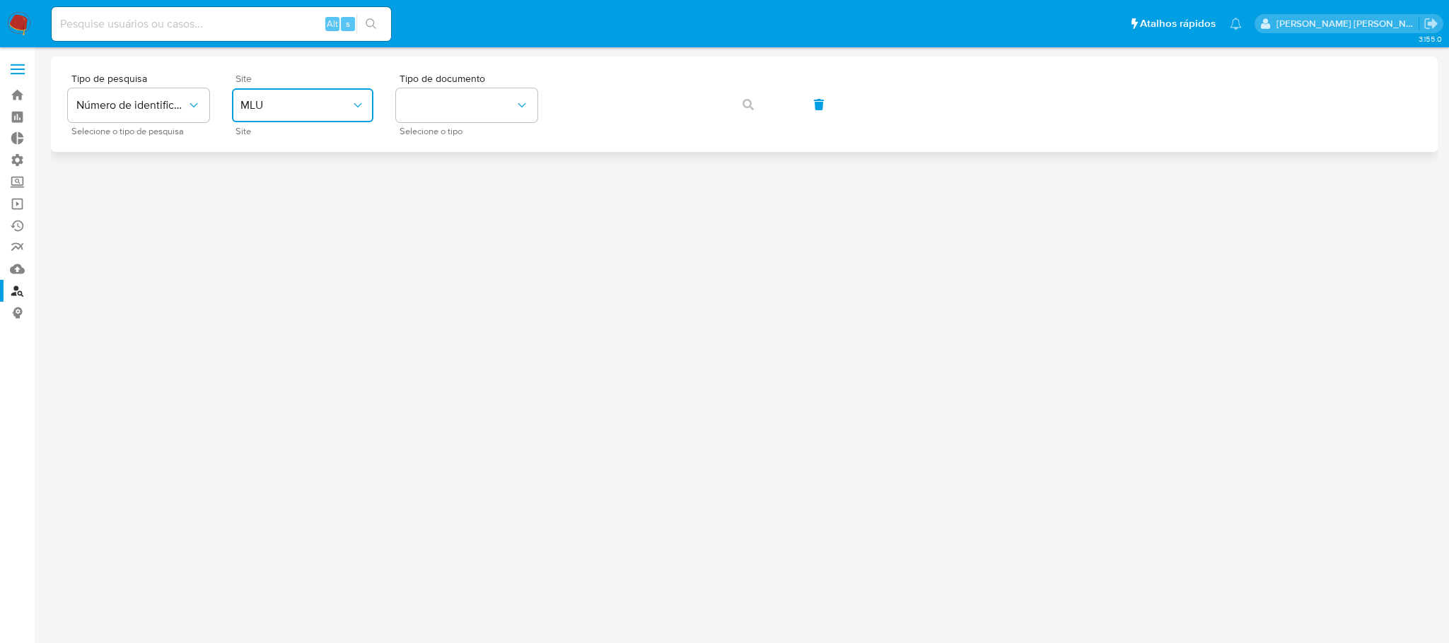
click at [323, 112] on button "MLU" at bounding box center [302, 105] width 141 height 34
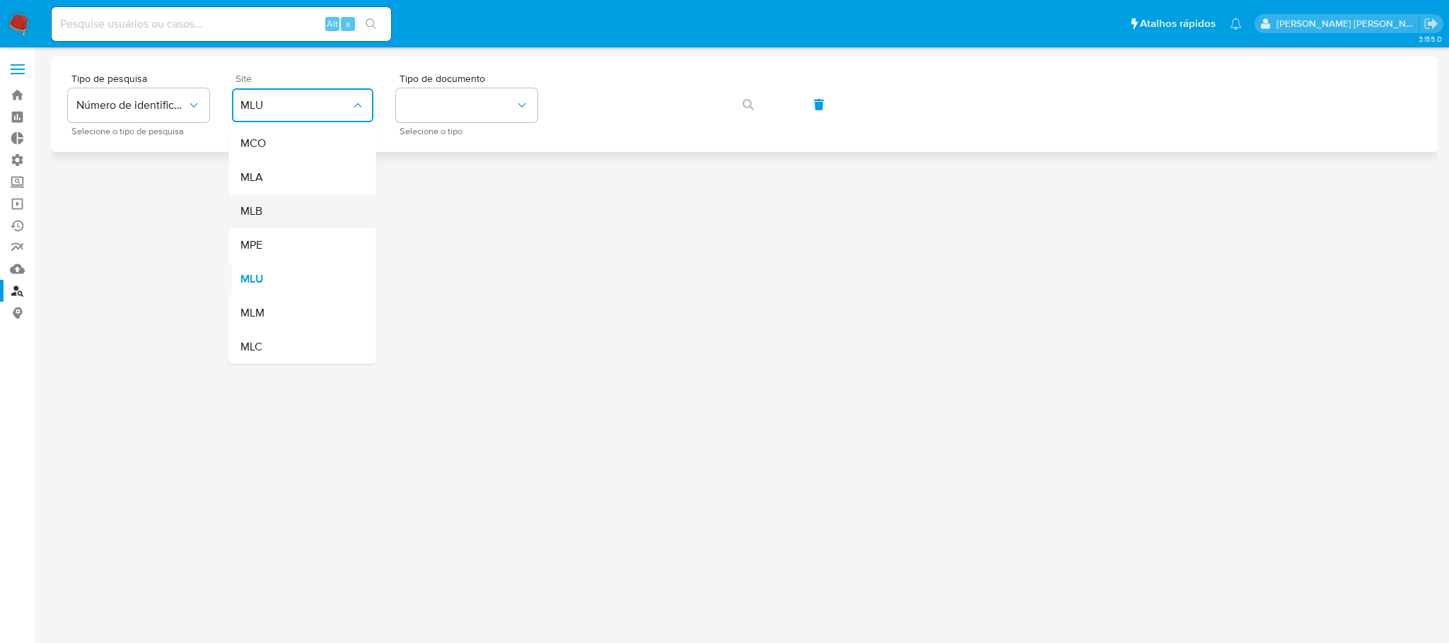
click at [269, 213] on div "MLB" at bounding box center [298, 211] width 116 height 34
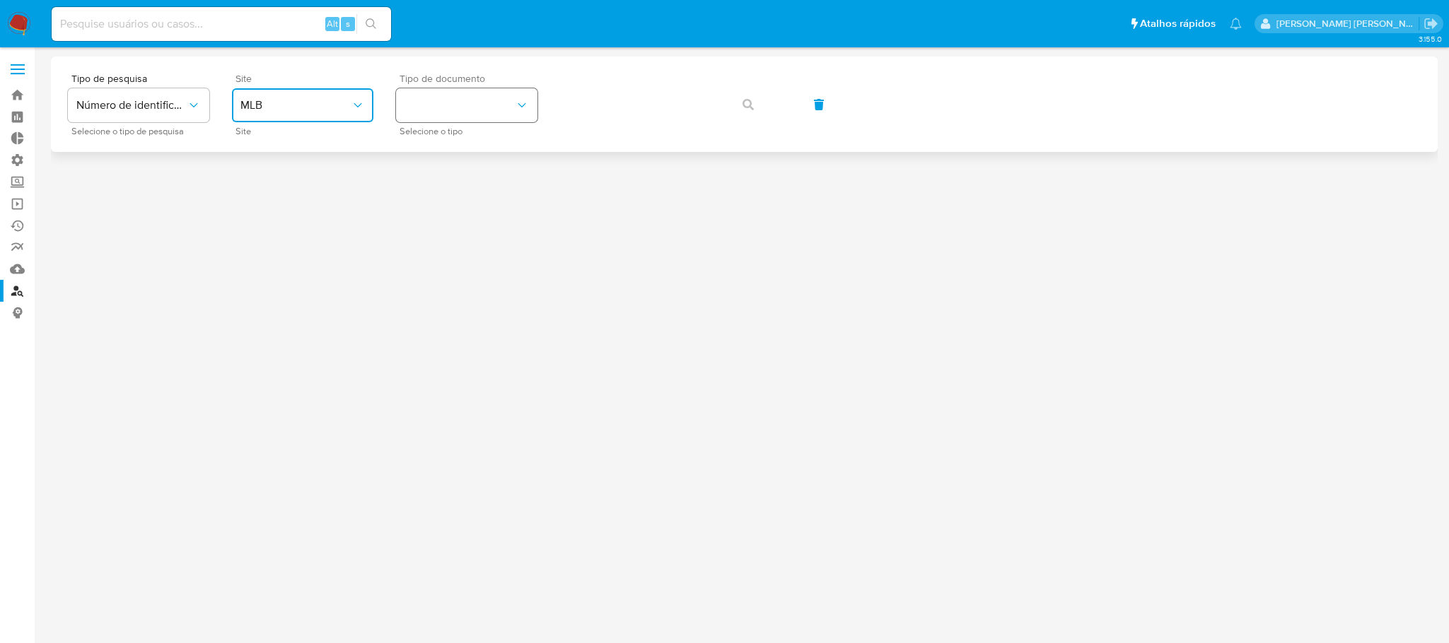
click at [426, 111] on button "identificationType" at bounding box center [466, 105] width 141 height 34
click at [439, 194] on div "CPF CPF" at bounding box center [462, 199] width 116 height 48
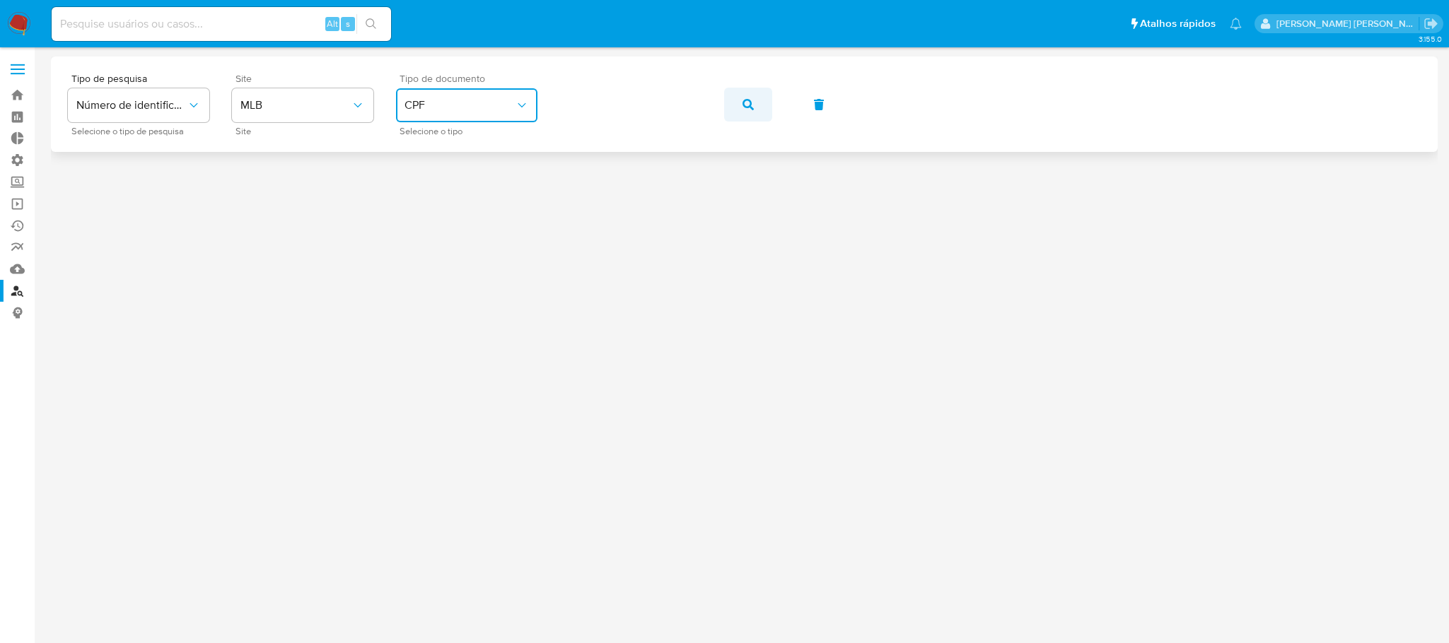
click at [740, 103] on button "button" at bounding box center [748, 105] width 48 height 34
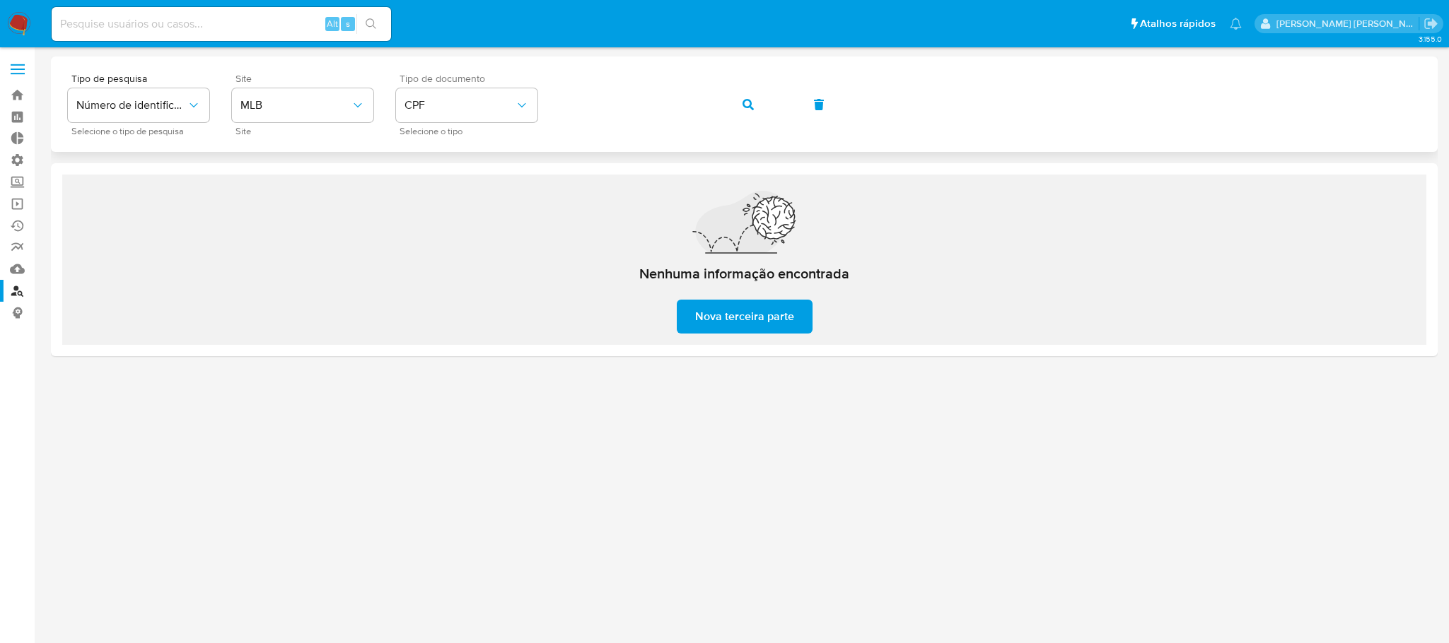
click at [743, 99] on icon "button" at bounding box center [747, 104] width 11 height 11
click at [752, 92] on span "button" at bounding box center [747, 104] width 11 height 31
click at [732, 325] on span "Nova terceira parte" at bounding box center [744, 316] width 99 height 31
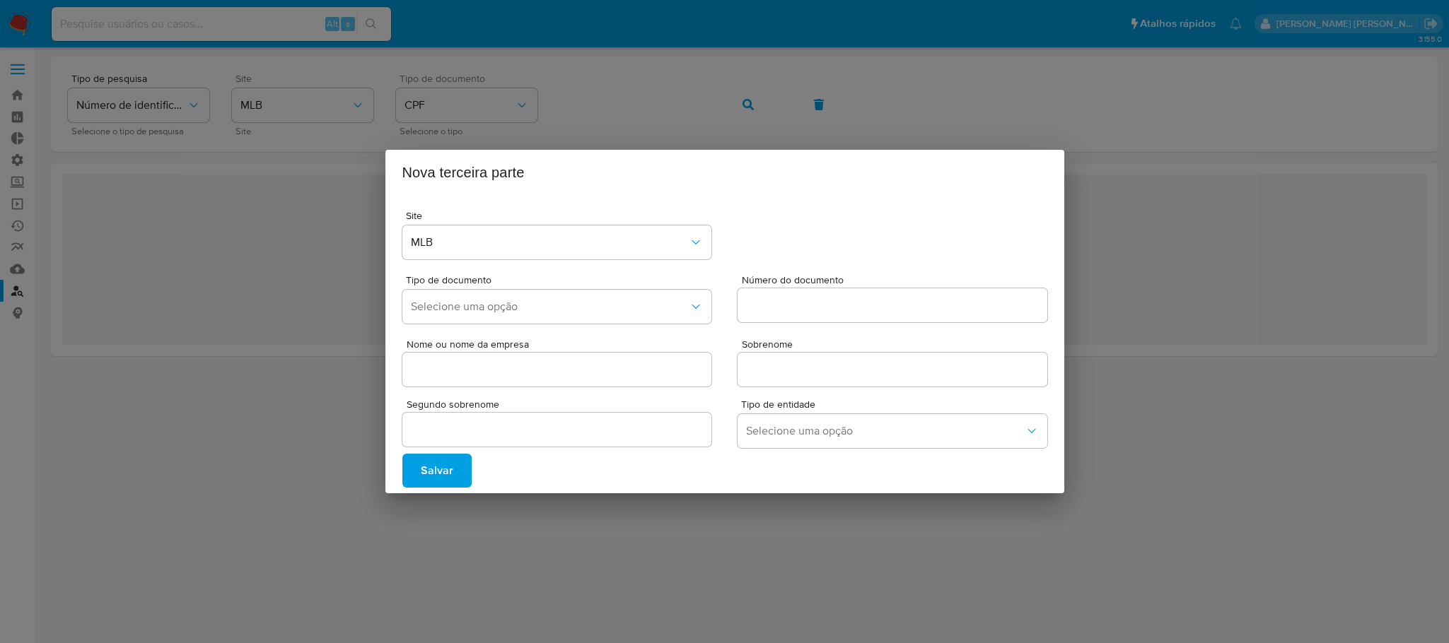
click at [1262, 318] on div "Nova terceira parte Site MLB Tipo de documento Selecione uma opção Número do do…" at bounding box center [724, 321] width 1449 height 643
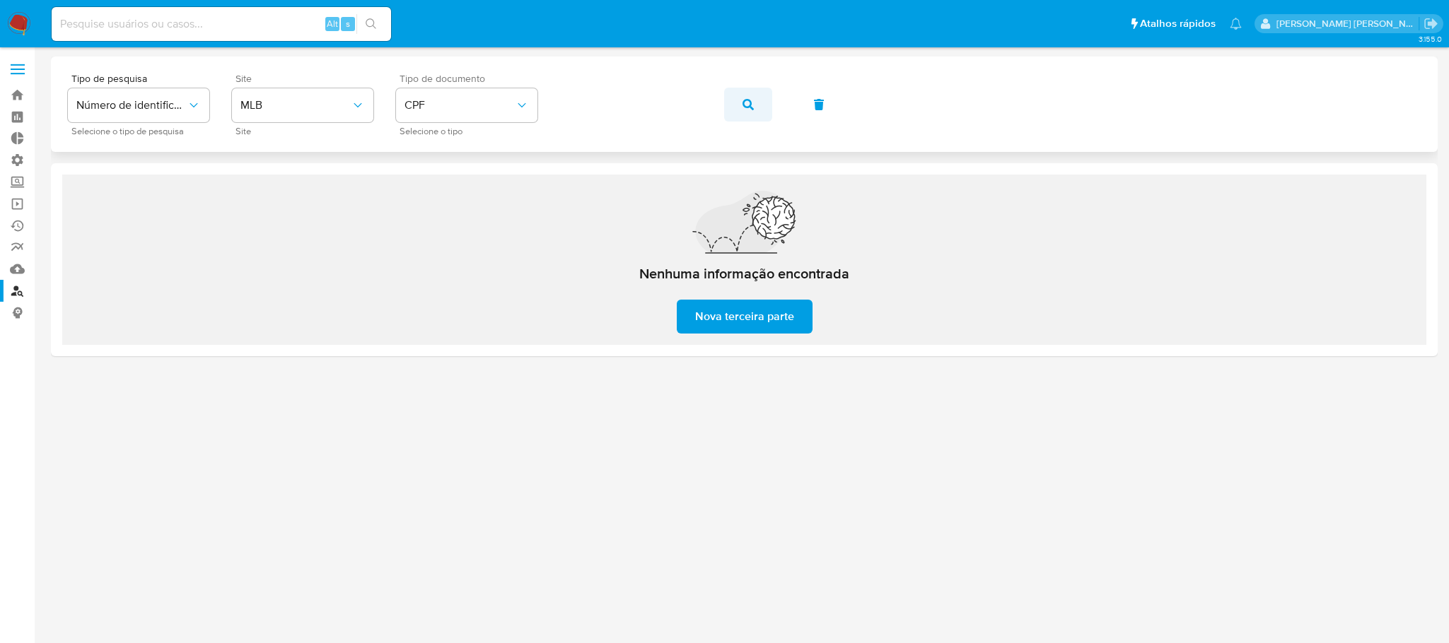
click at [749, 106] on icon "button" at bounding box center [747, 104] width 11 height 11
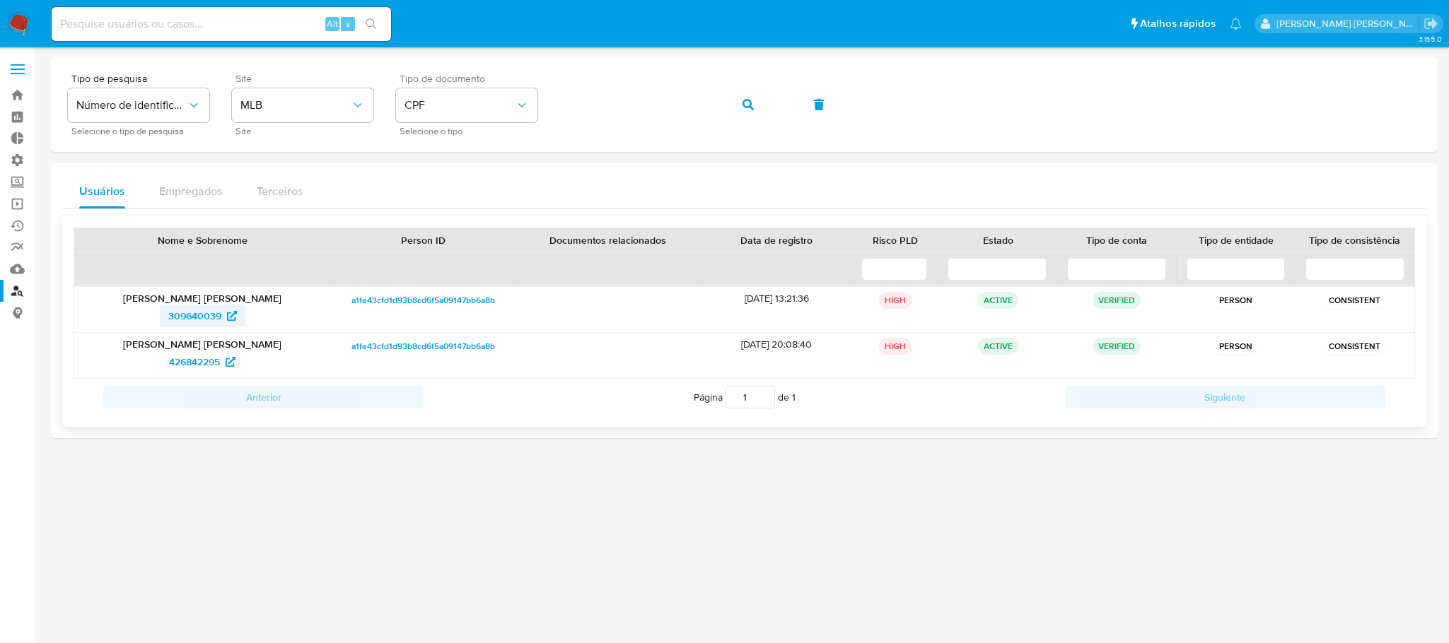
click at [192, 319] on span "309640039" at bounding box center [194, 316] width 53 height 23
click at [209, 22] on input at bounding box center [221, 24] width 339 height 18
paste input "MK12v70GmgP9yS4pgp2zXXu8"
type input "MK12v70GmgP9yS4pgp2zXXu8"
click at [366, 20] on icon "search-icon" at bounding box center [371, 23] width 11 height 11
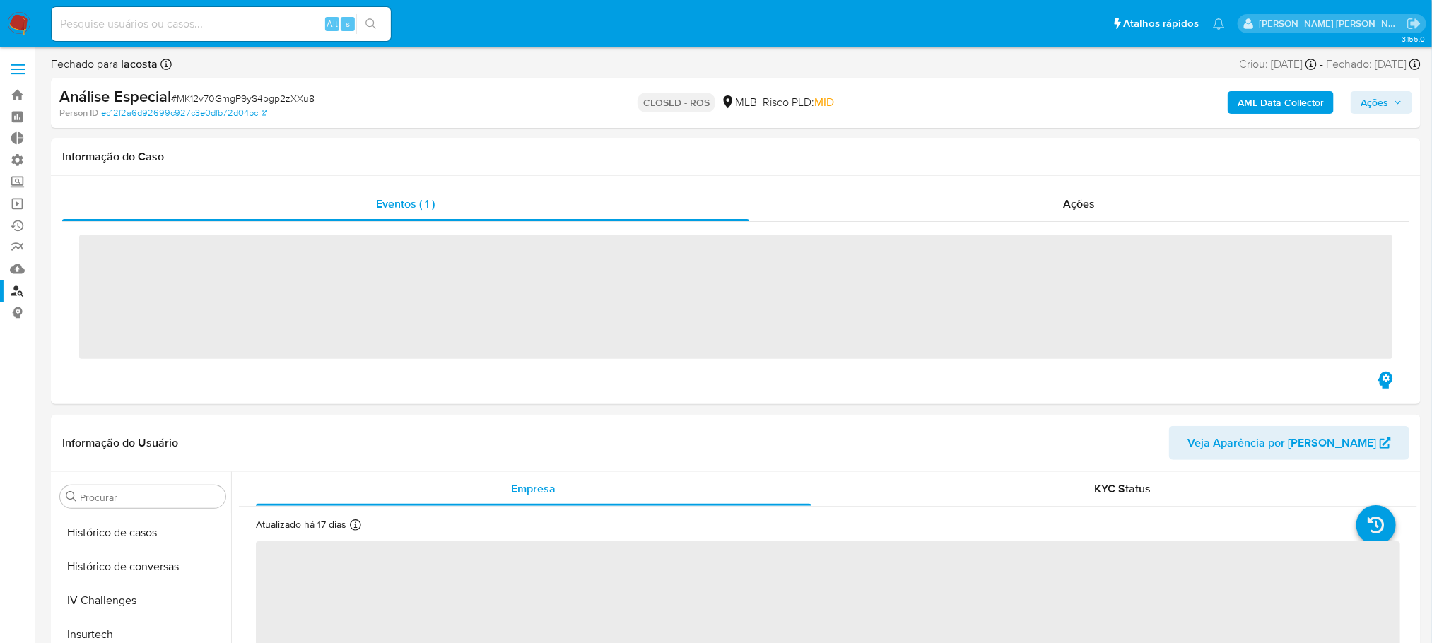
scroll to position [631, 0]
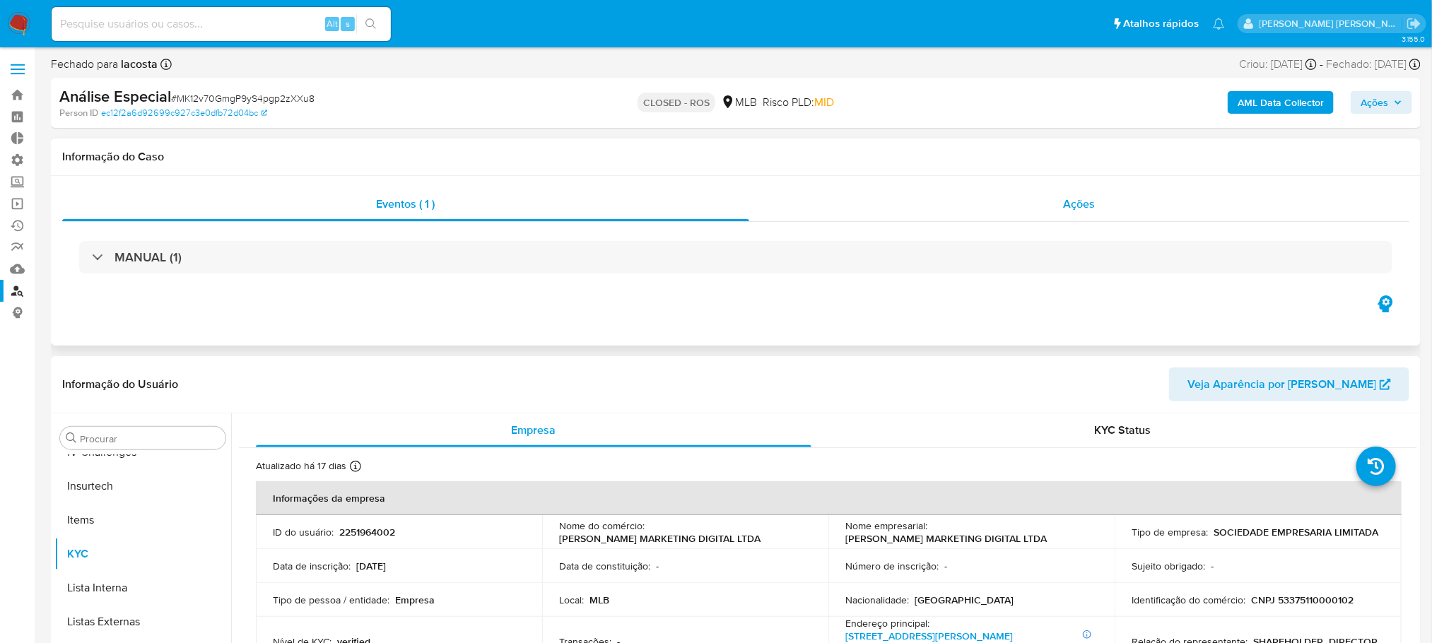
click at [1057, 200] on div "Ações" at bounding box center [1079, 204] width 660 height 34
select select "10"
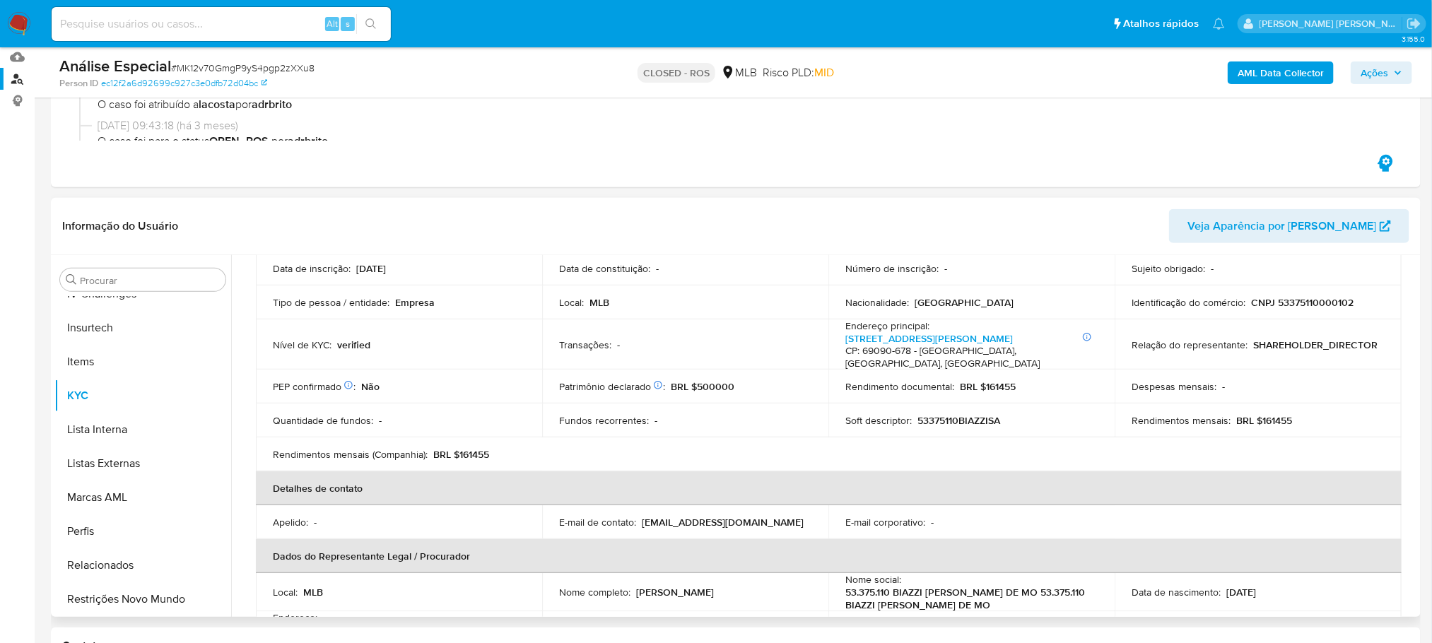
scroll to position [106, 0]
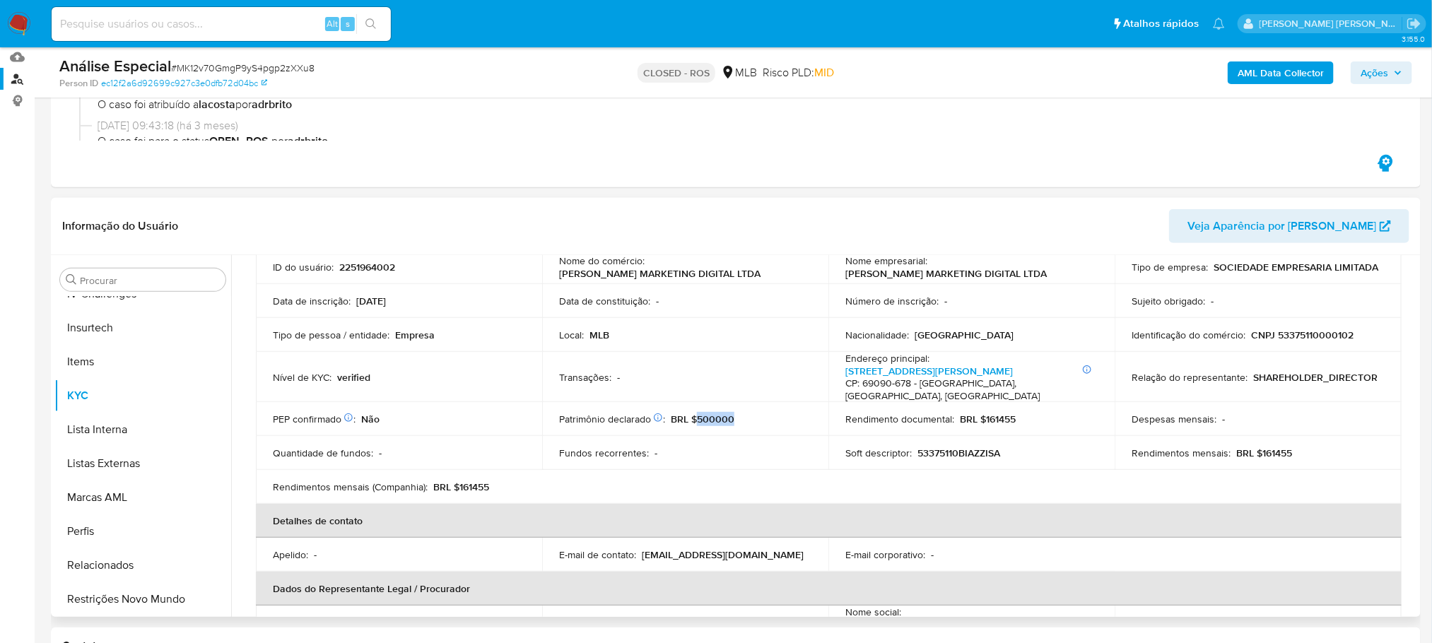
drag, startPoint x: 696, startPoint y: 408, endPoint x: 738, endPoint y: 409, distance: 42.4
click at [738, 413] on div "Patrimônio declarado Conformado por Investimentos financeiros Não Bens imóveis …" at bounding box center [685, 419] width 252 height 13
click at [711, 413] on p "BRL $500000" at bounding box center [703, 419] width 64 height 13
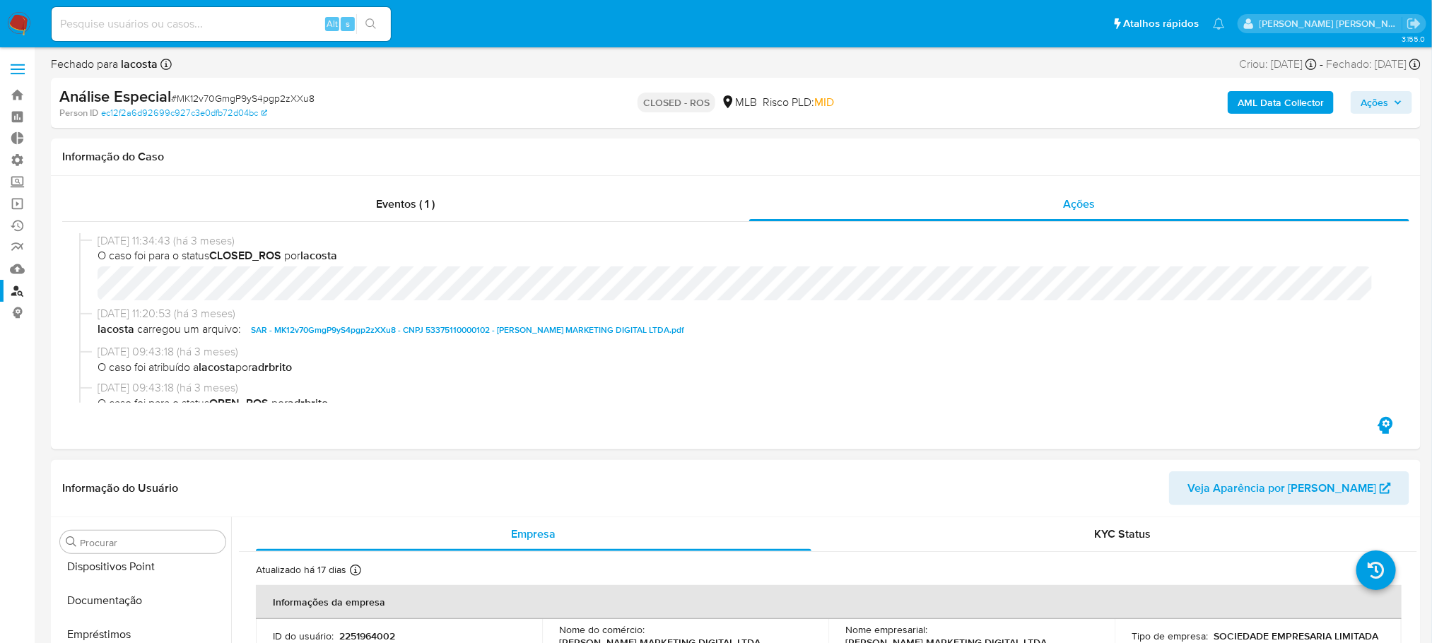
scroll to position [318, 0]
click at [143, 565] on button "Documentação" at bounding box center [136, 563] width 165 height 34
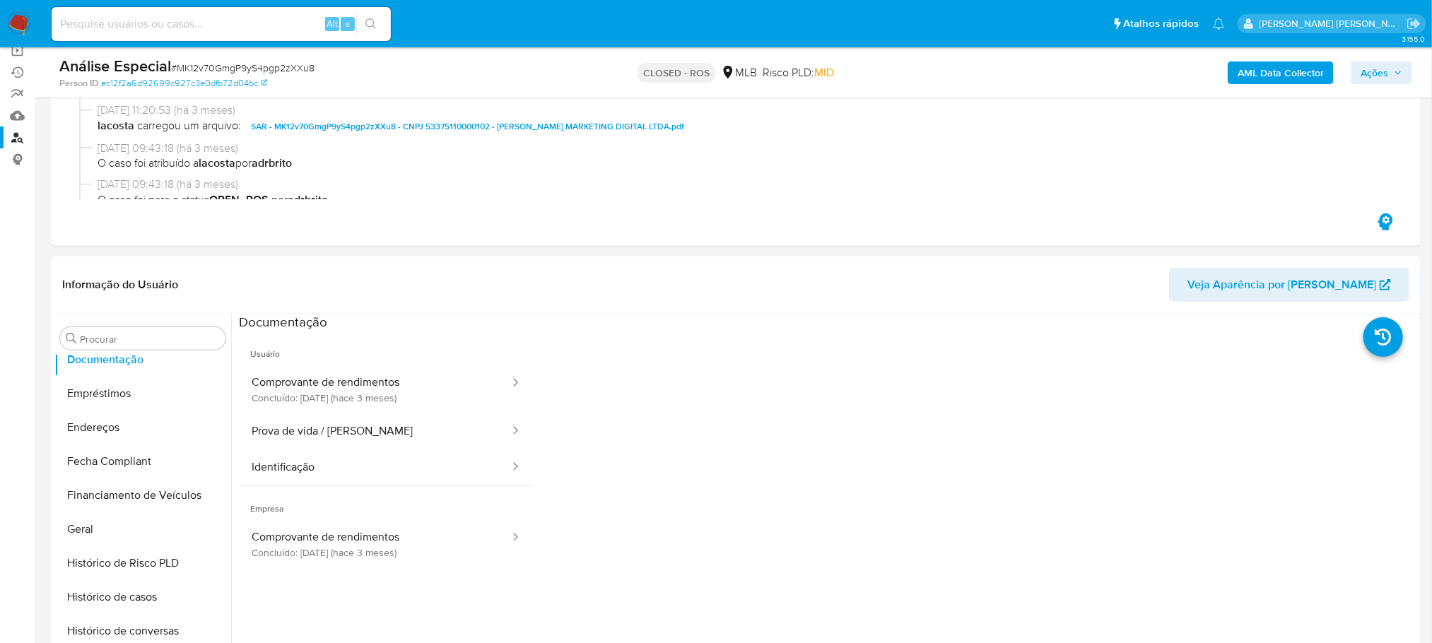
scroll to position [212, 0]
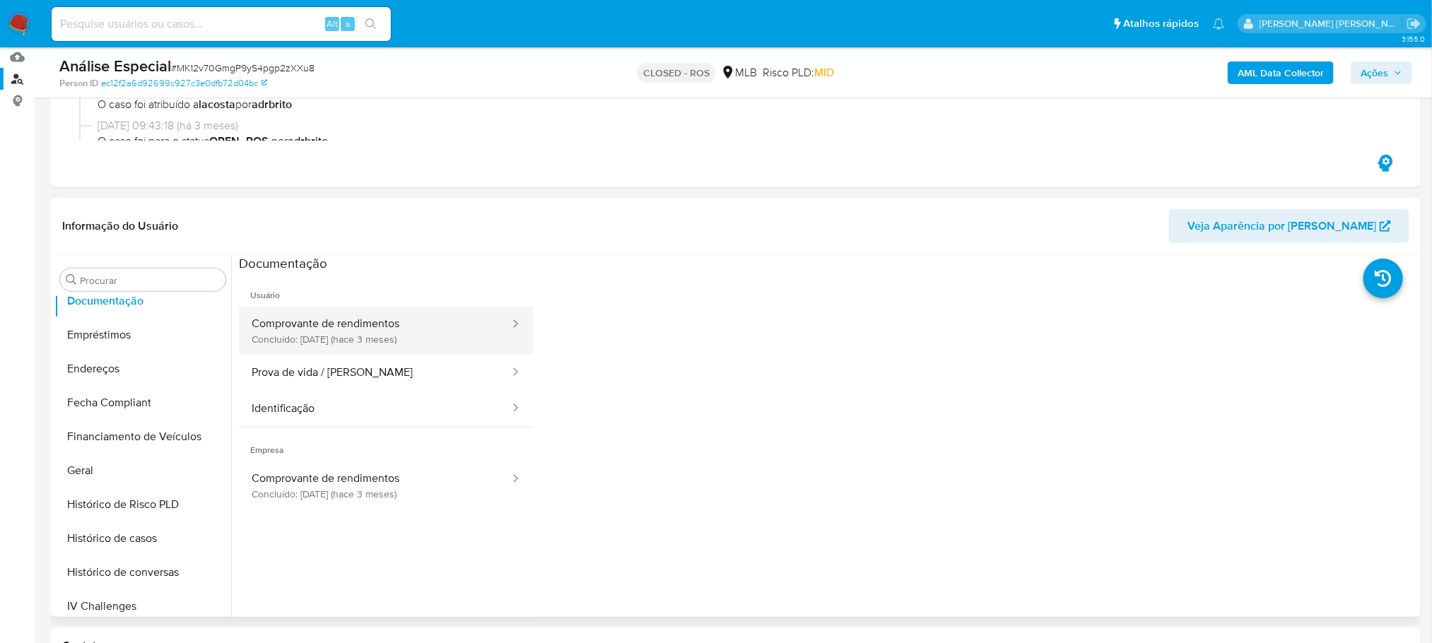
click at [346, 334] on button "Comprovante de rendimentos Concluído: 21/05/2025 (hace 3 meses)" at bounding box center [375, 331] width 272 height 48
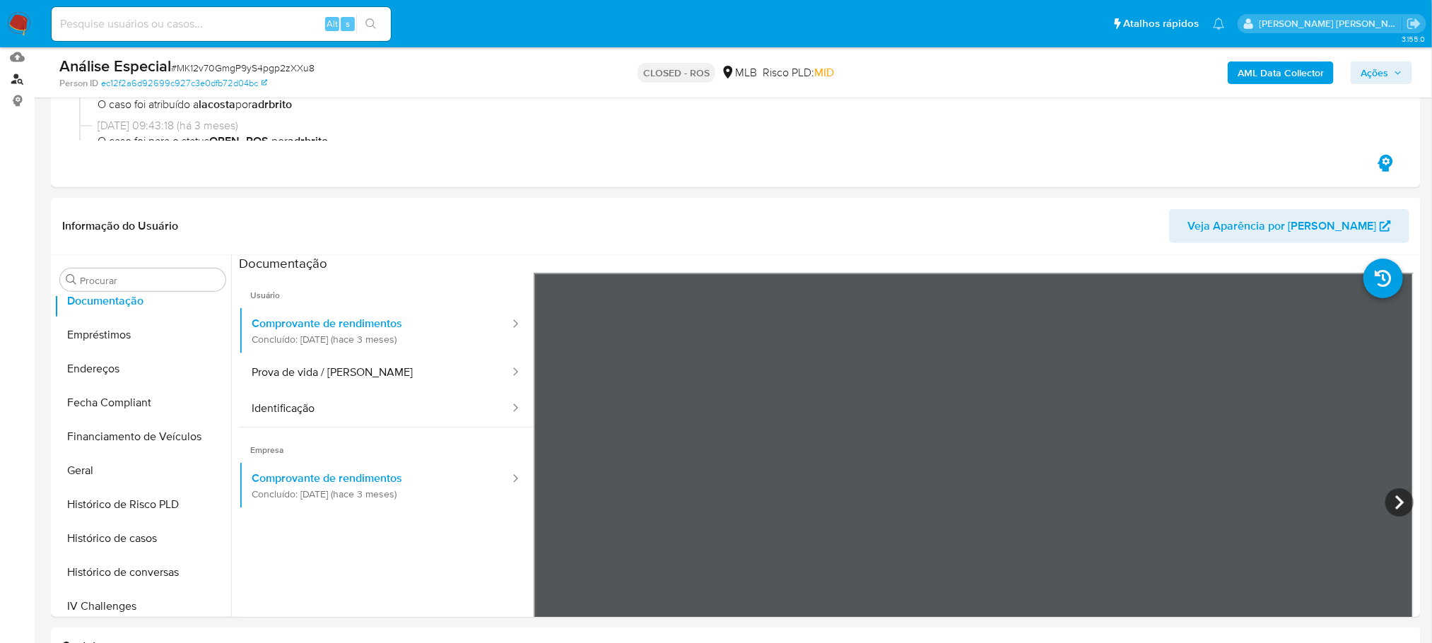
click at [9, 81] on link "Localizador de pessoas" at bounding box center [84, 79] width 168 height 22
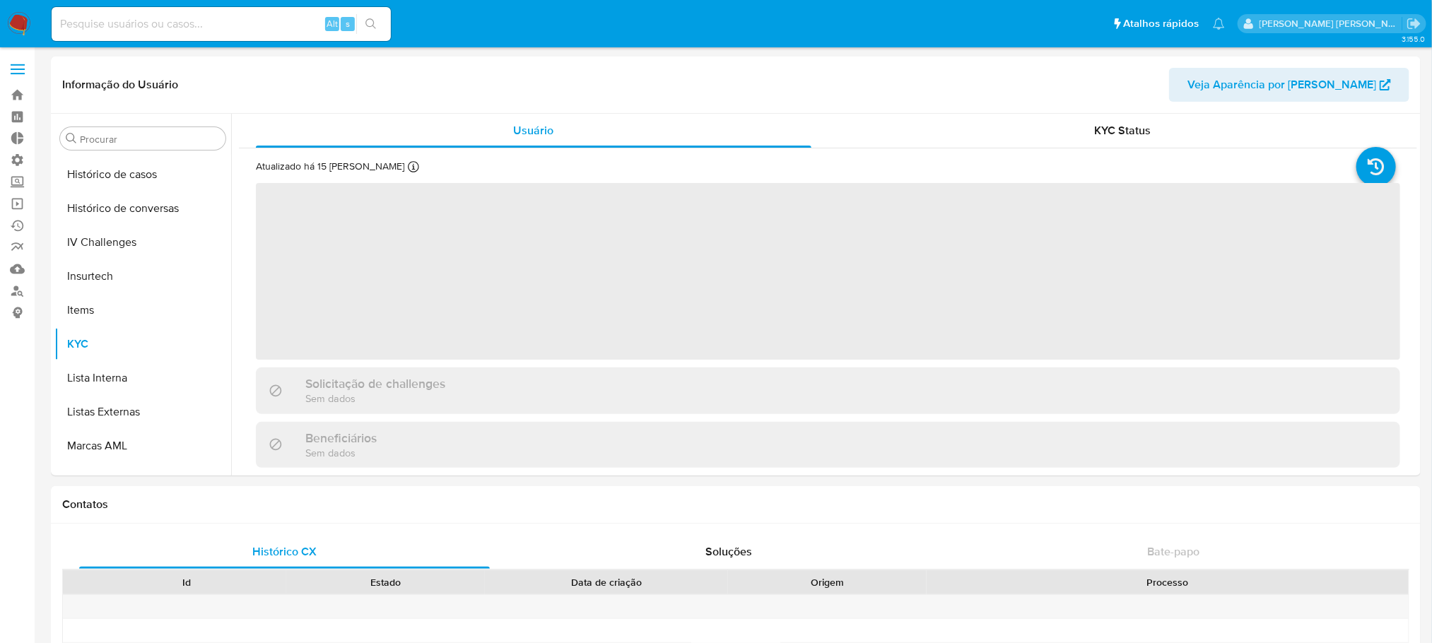
scroll to position [631, 0]
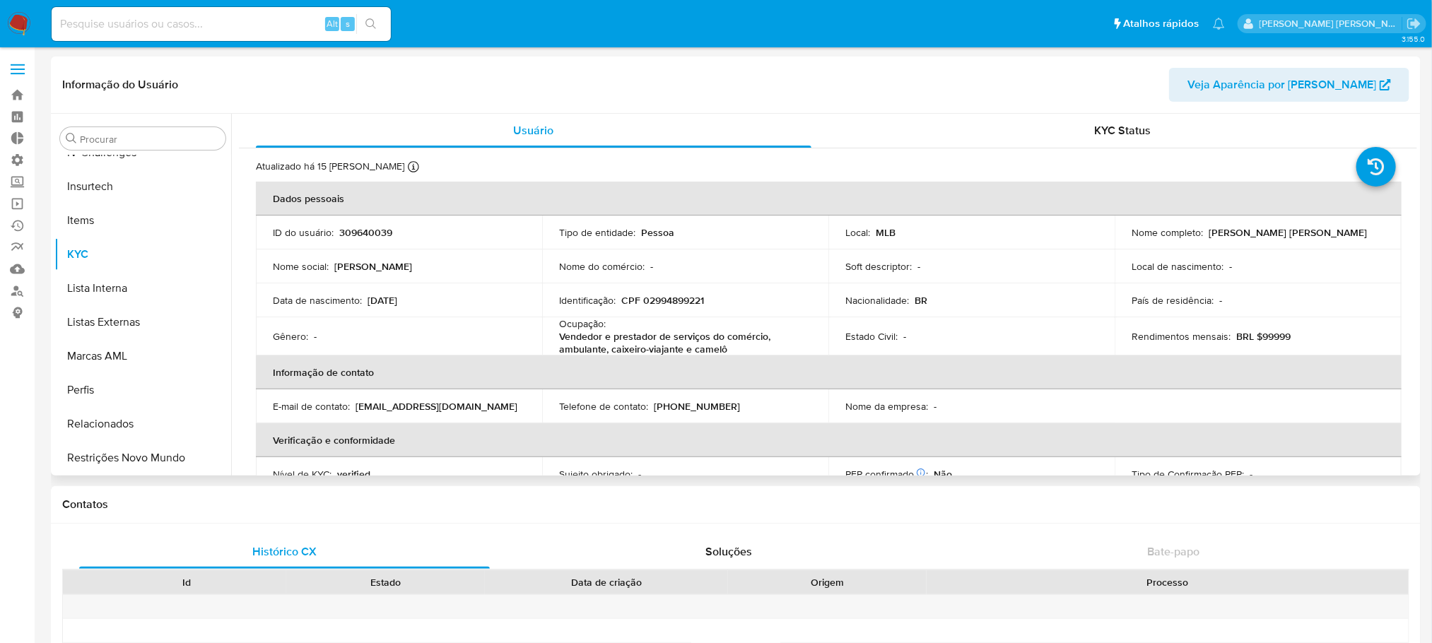
select select "10"
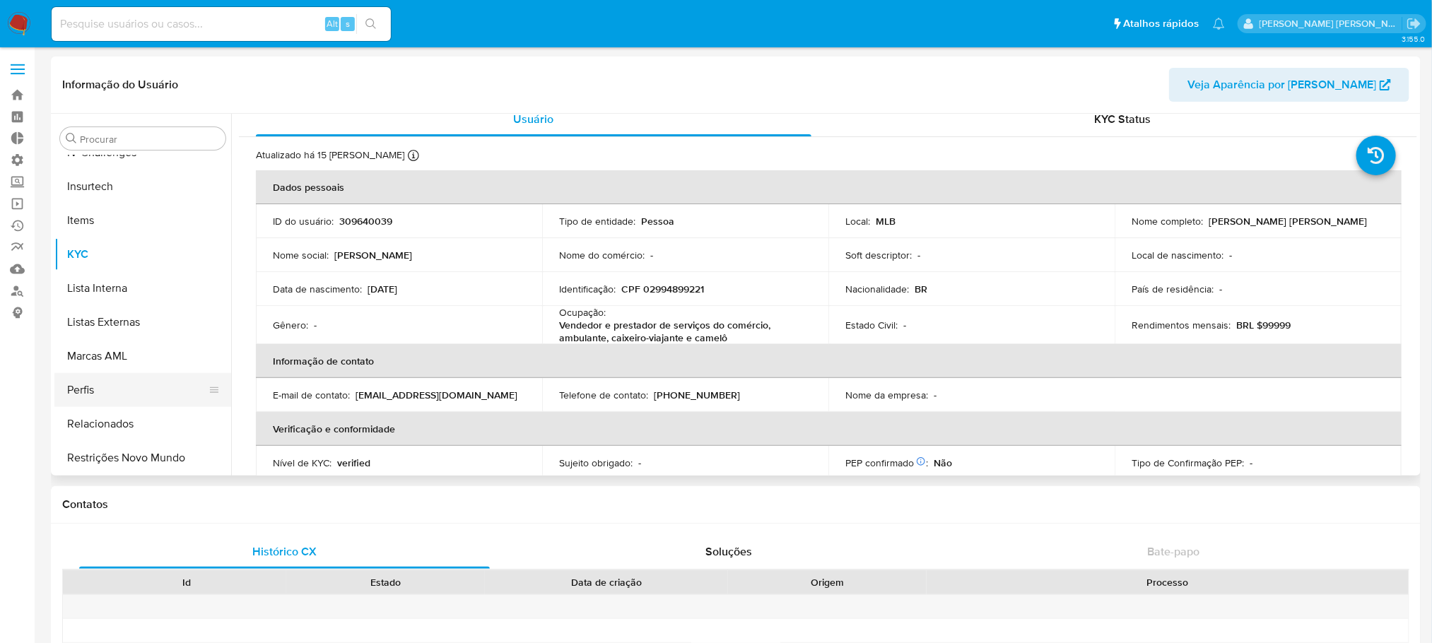
scroll to position [0, 0]
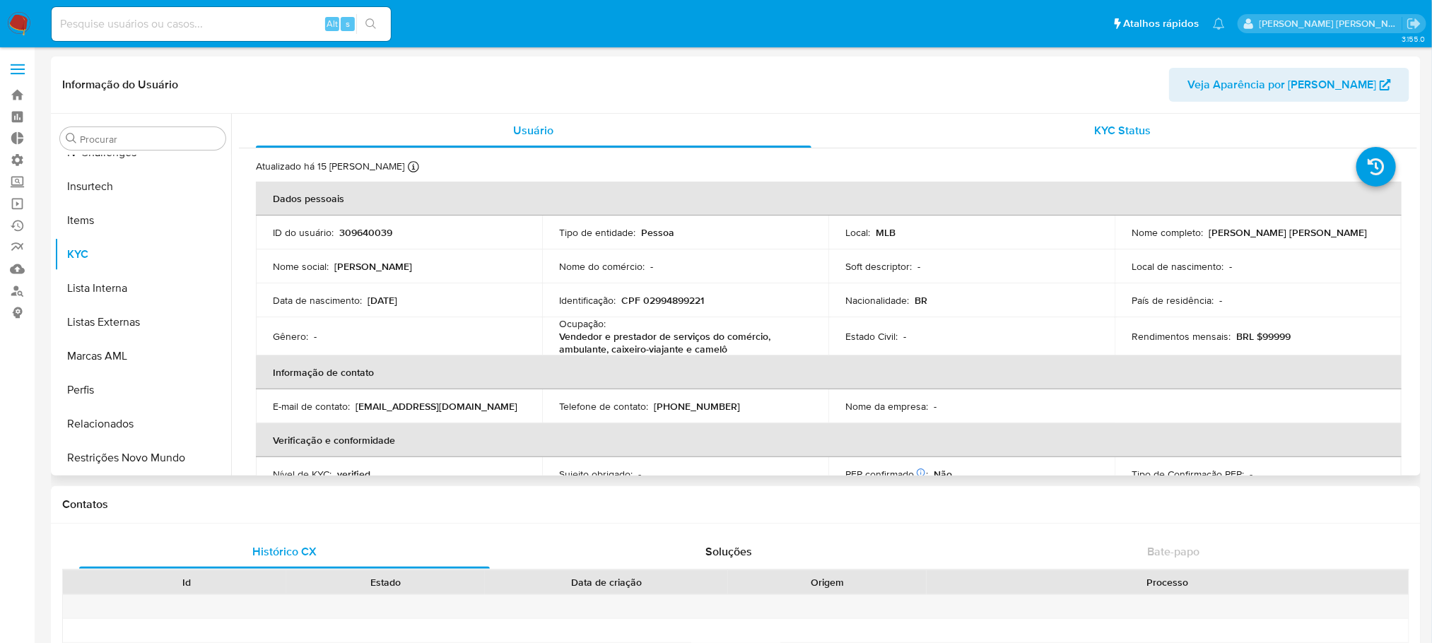
click at [1135, 136] on span "KYC Status" at bounding box center [1122, 130] width 57 height 16
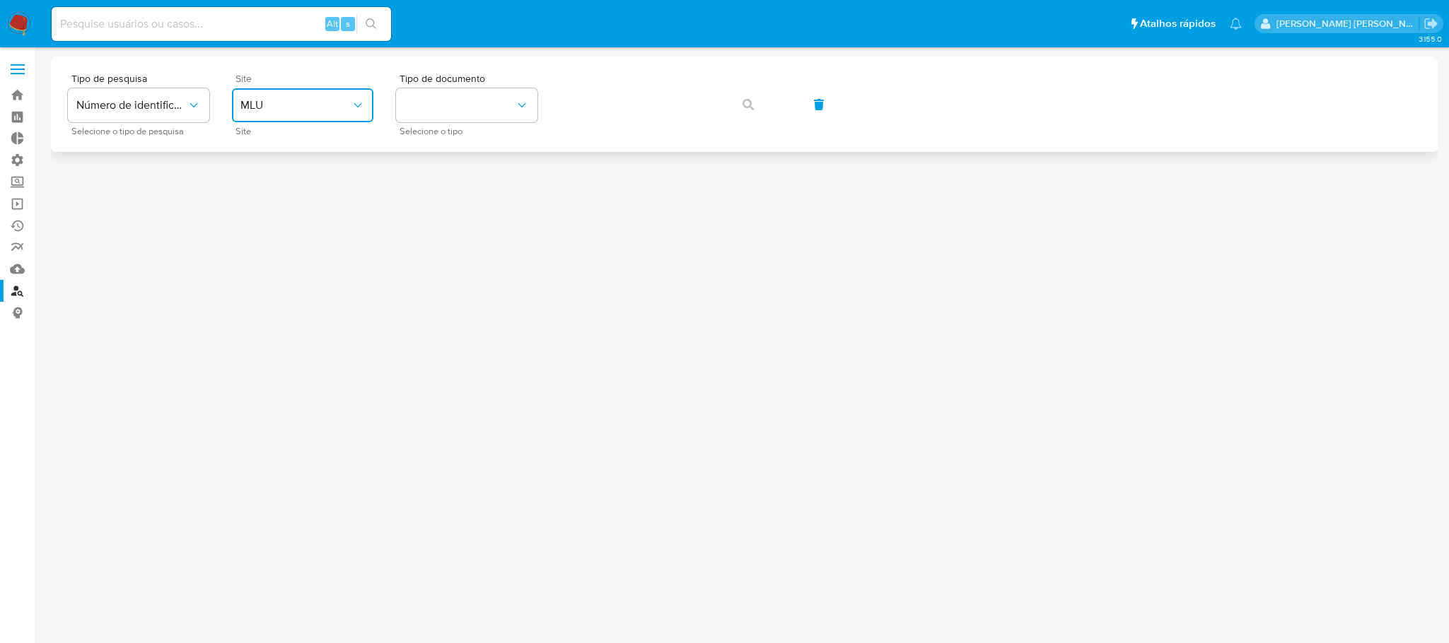
click at [296, 106] on span "MLU" at bounding box center [295, 105] width 110 height 14
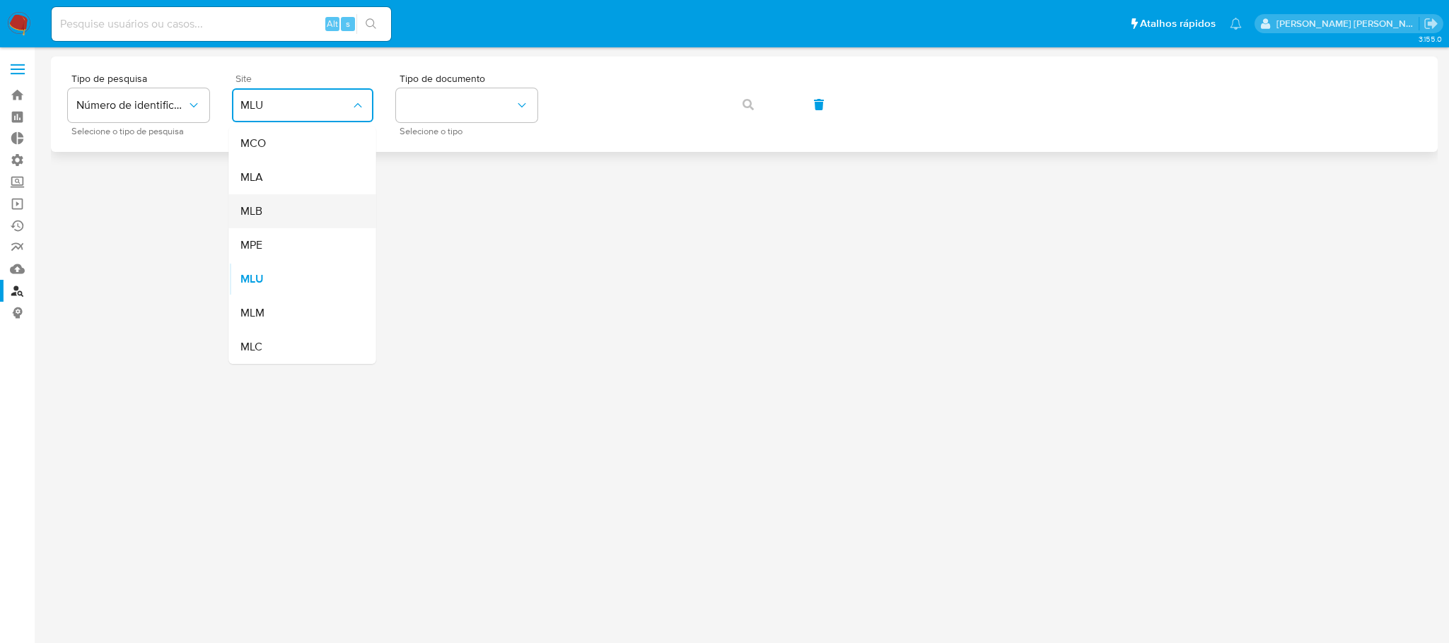
click at [280, 209] on div "MLB" at bounding box center [298, 211] width 116 height 34
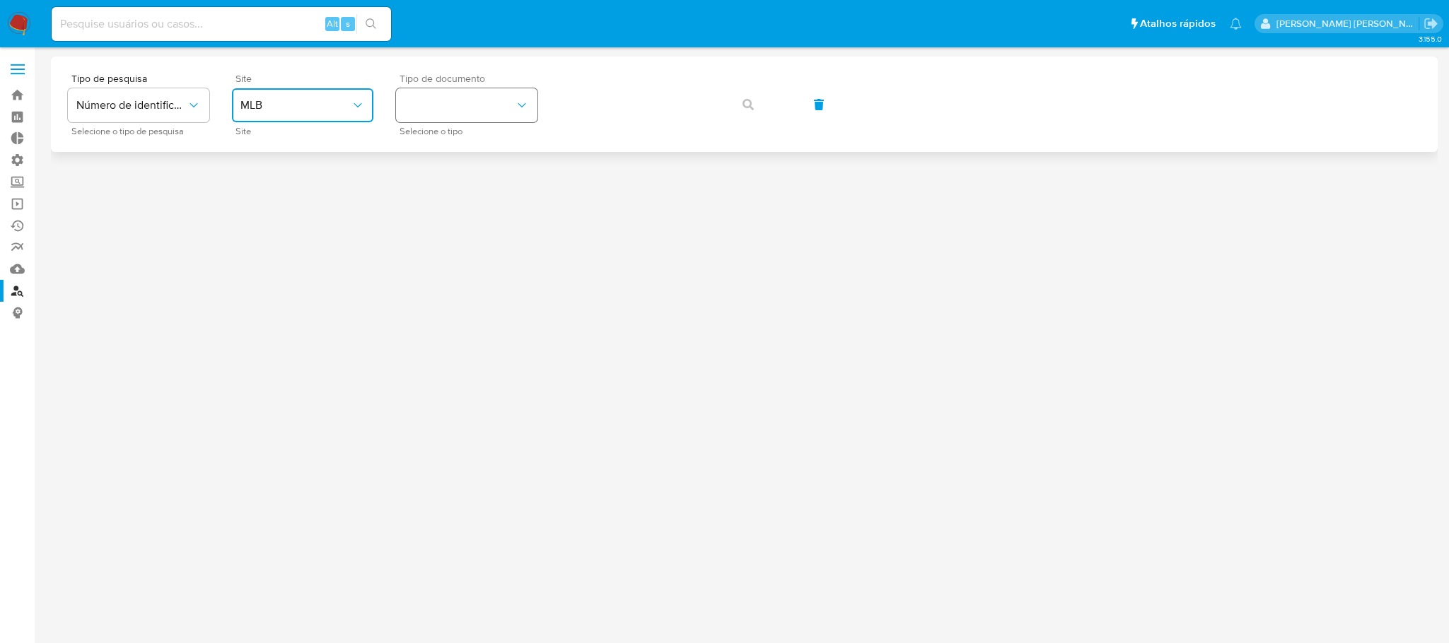
click at [469, 104] on button "identificationType" at bounding box center [466, 105] width 141 height 34
click at [456, 160] on div "CNPJ CNPJ" at bounding box center [462, 151] width 116 height 48
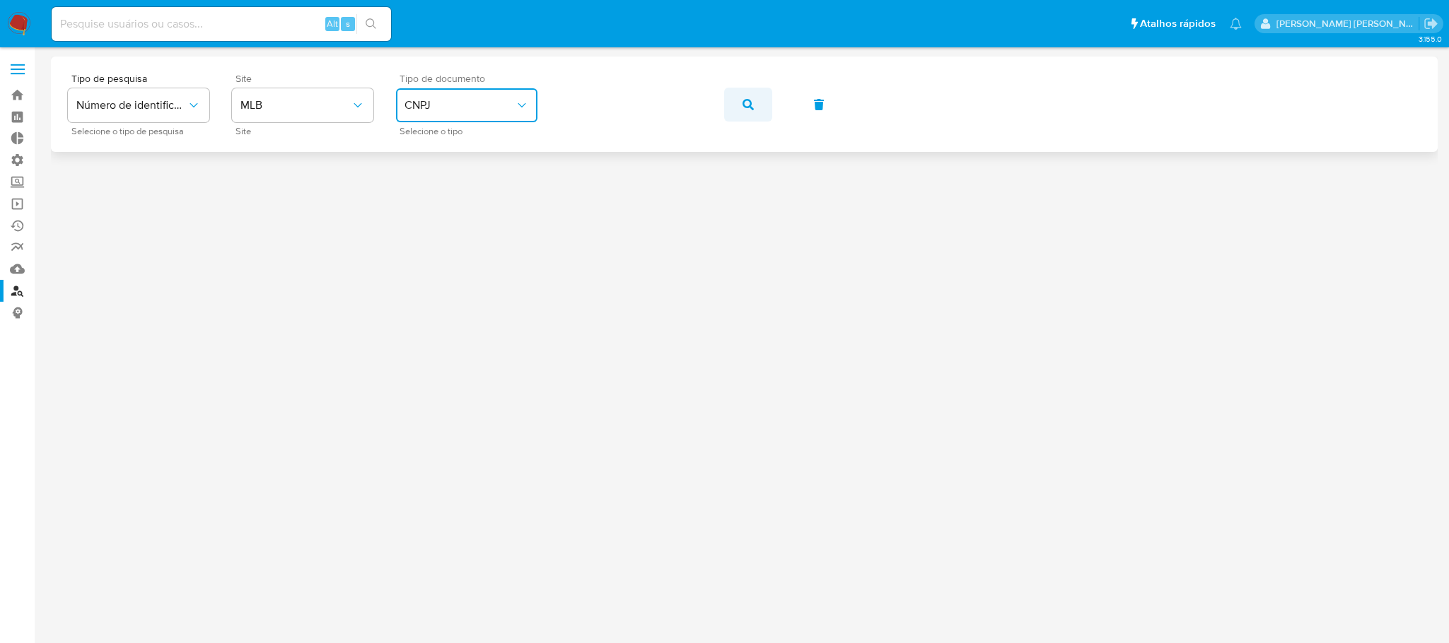
click at [751, 110] on span "button" at bounding box center [747, 104] width 11 height 31
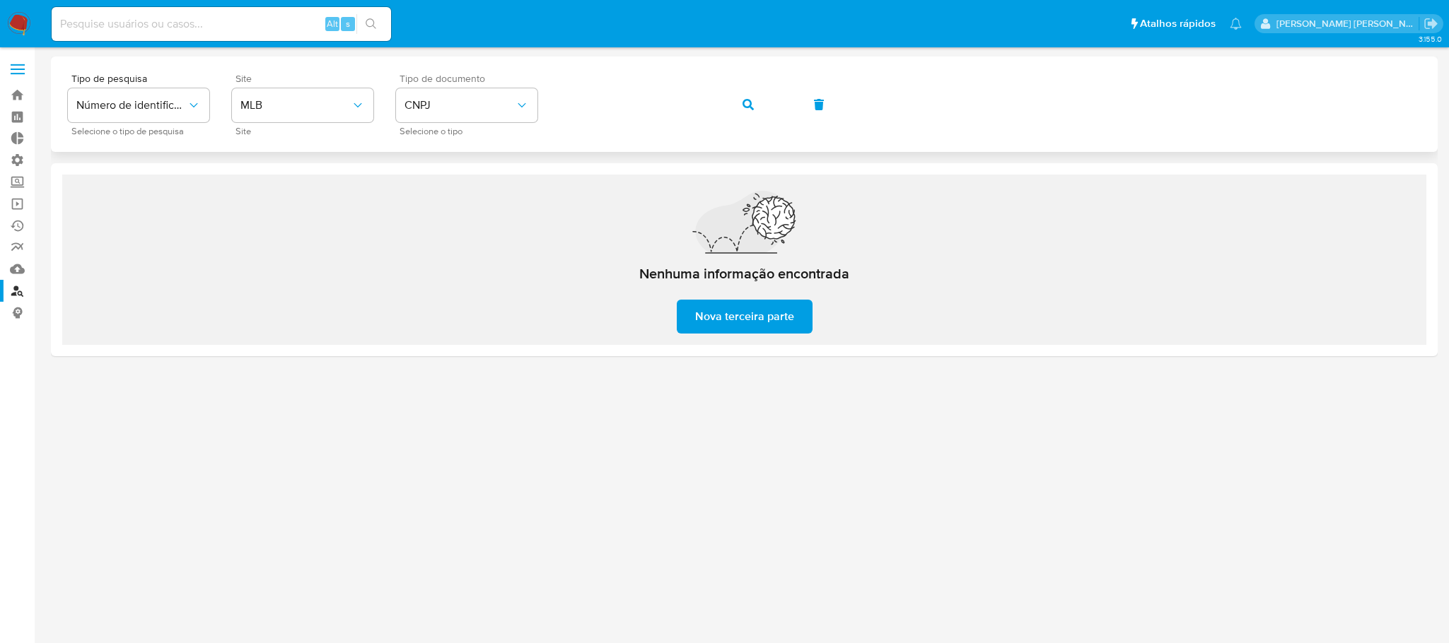
click at [754, 109] on button "button" at bounding box center [748, 105] width 48 height 34
click at [747, 104] on icon "button" at bounding box center [747, 104] width 11 height 11
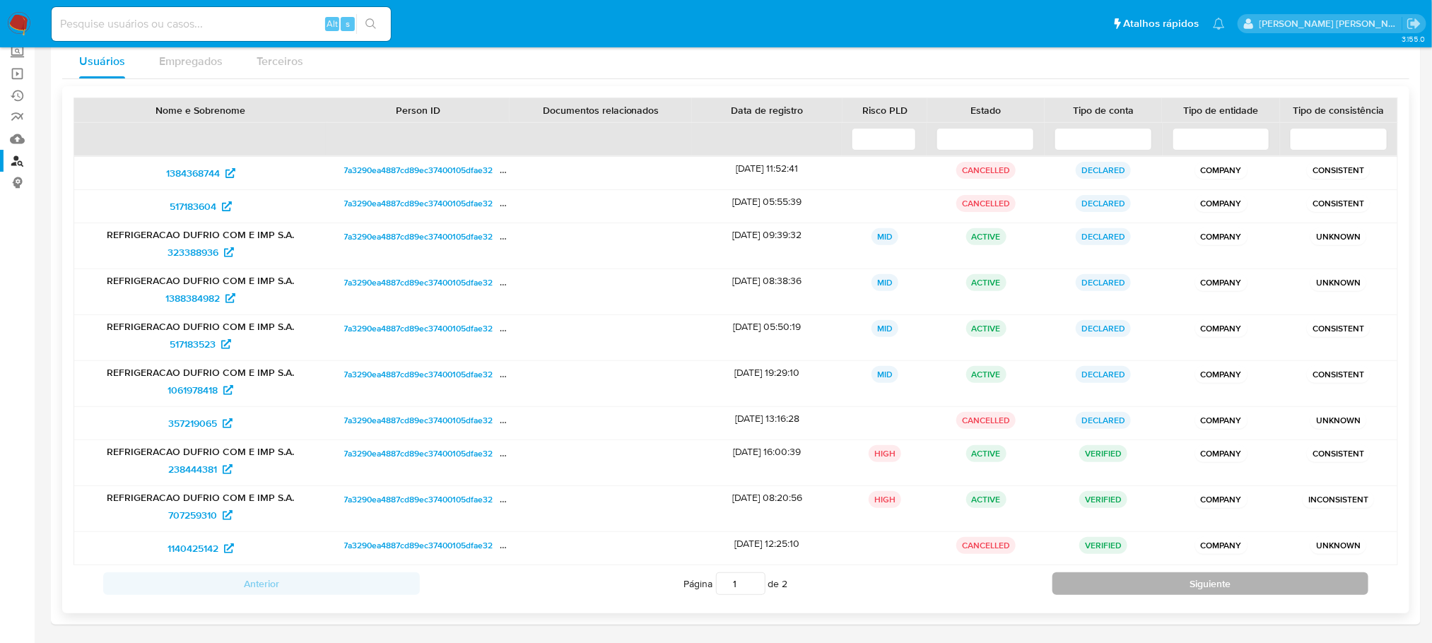
scroll to position [136, 0]
